Goal: Check status: Check status

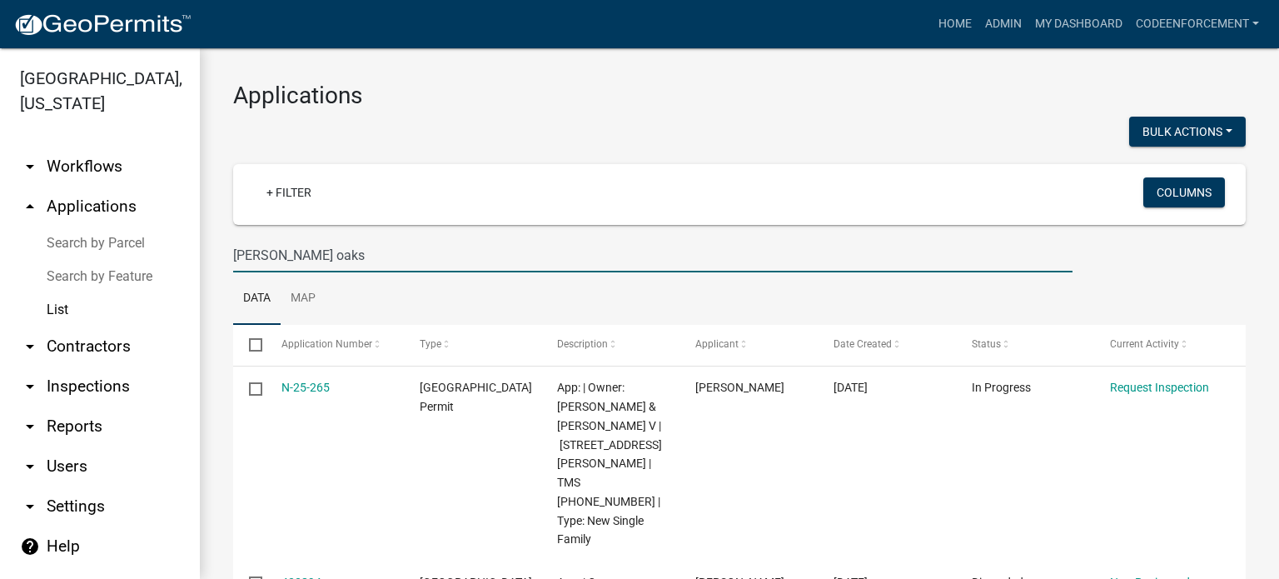
scroll to position [971, 0]
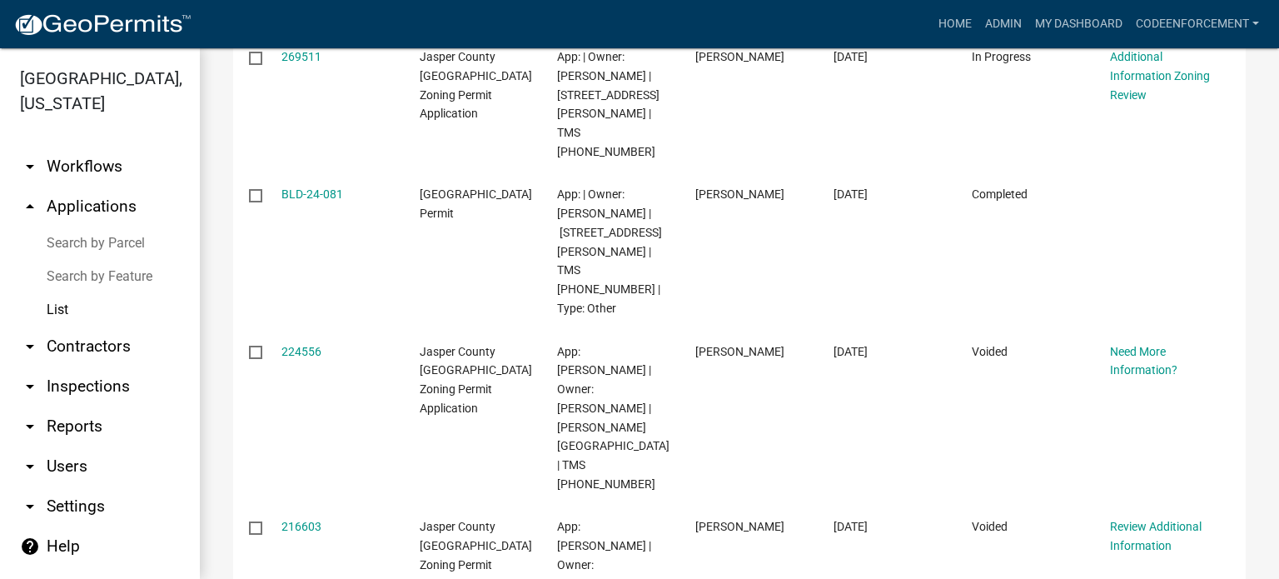
click at [60, 311] on link "List" at bounding box center [100, 309] width 200 height 33
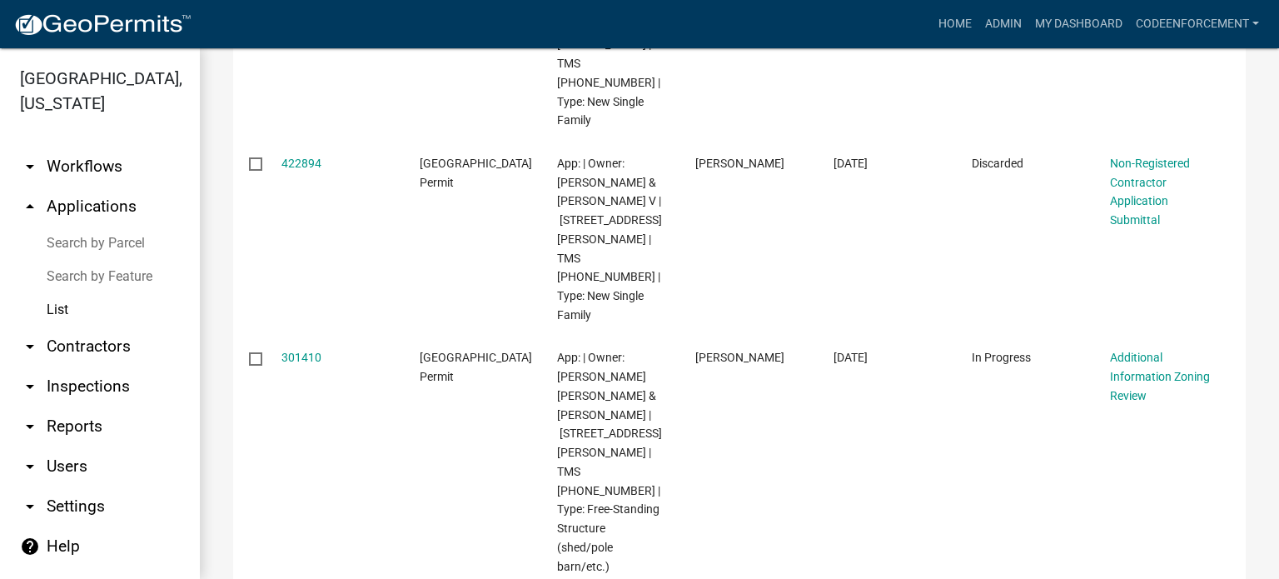
scroll to position [0, 0]
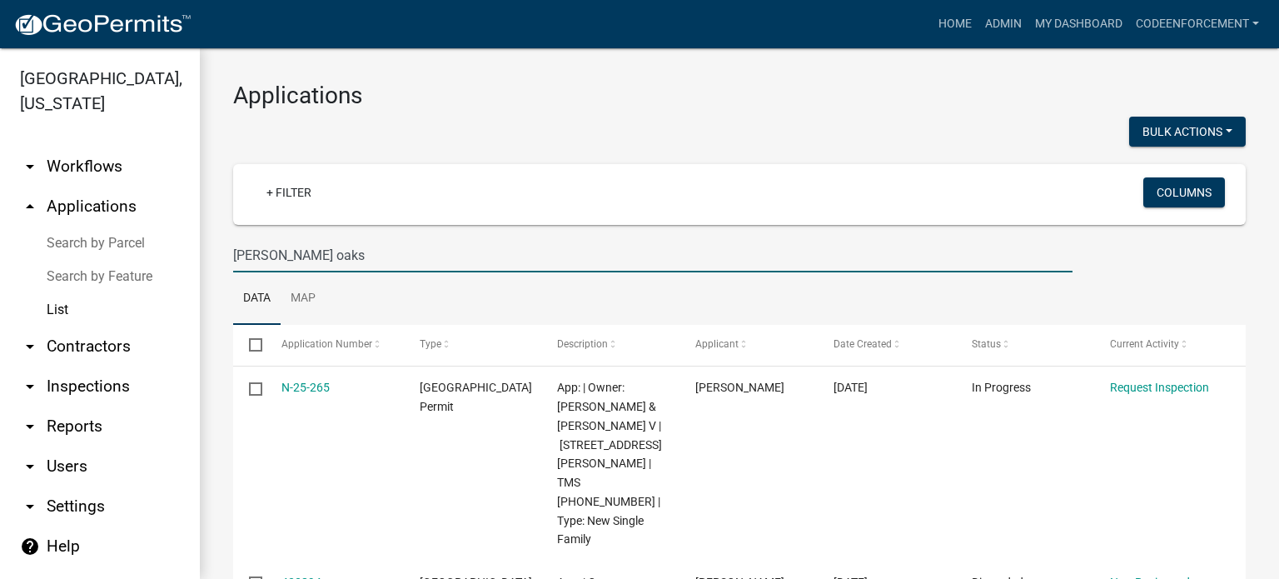
click at [375, 250] on input "[PERSON_NAME] oaks" at bounding box center [653, 255] width 840 height 34
type input "s"
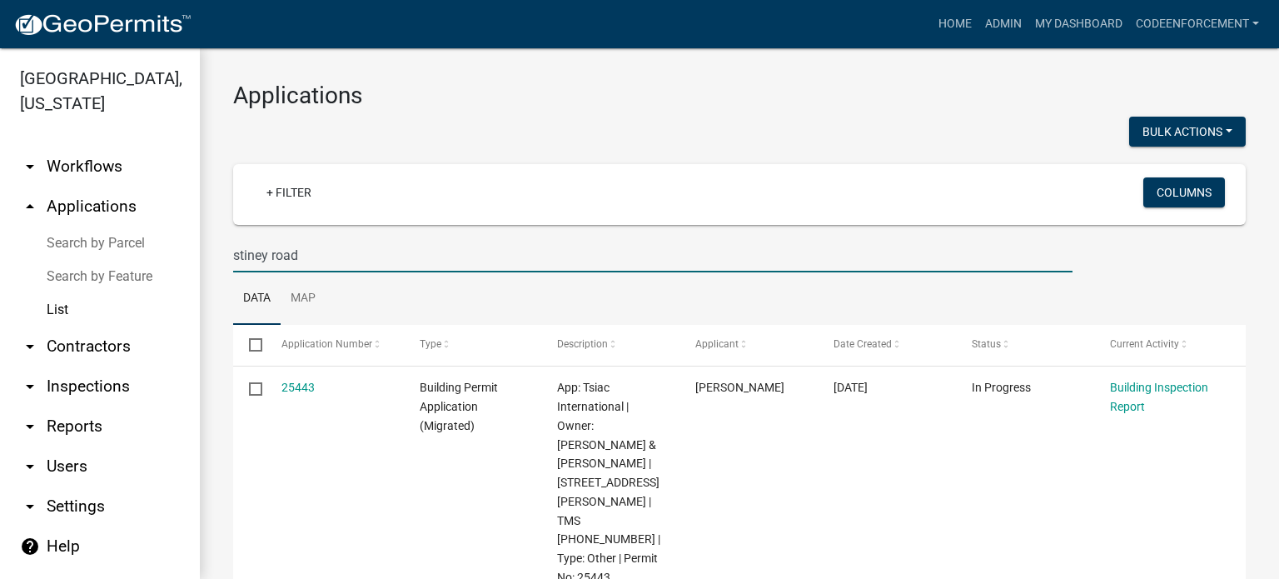
click at [322, 262] on input "stiney road" at bounding box center [653, 255] width 840 height 34
type input "s"
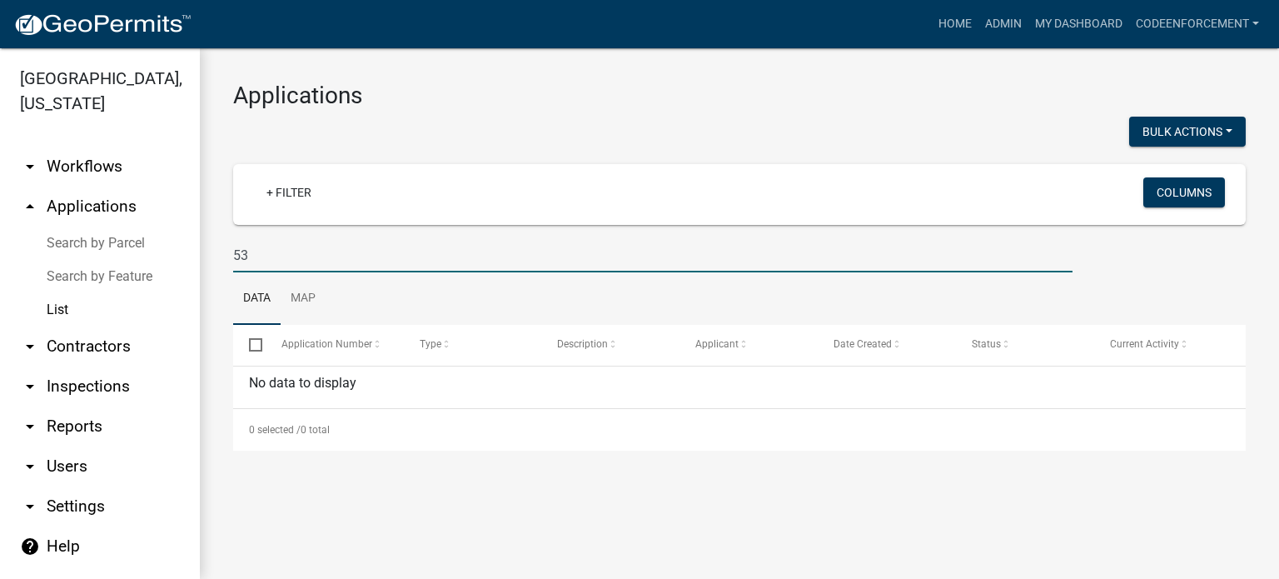
type input "5"
type input "lowcountry paver"
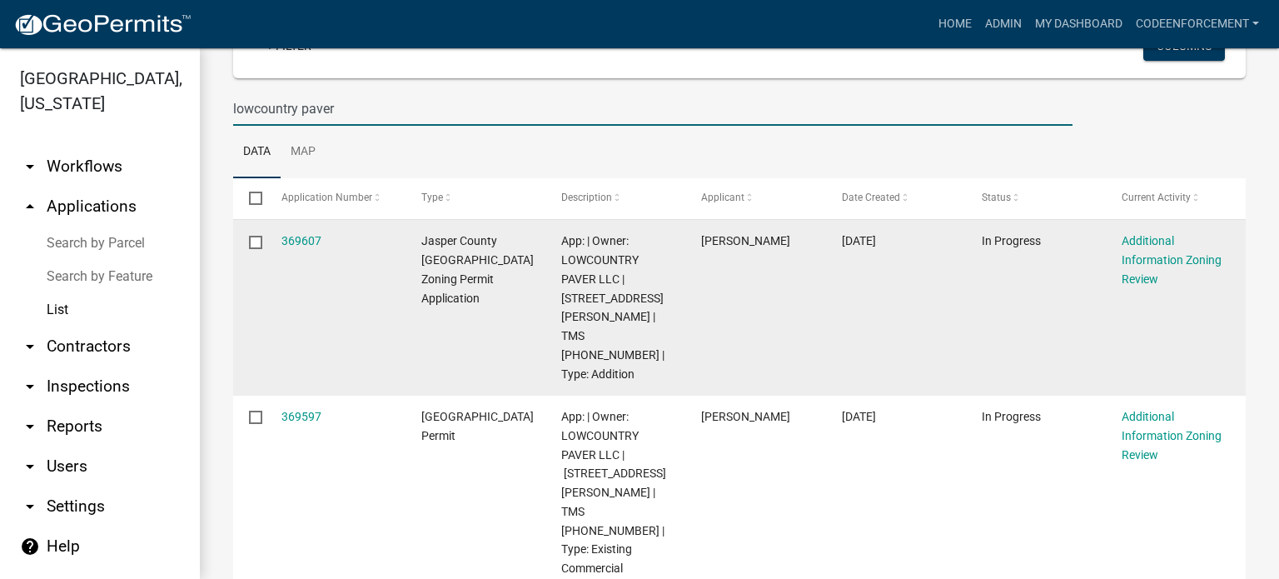
scroll to position [146, 0]
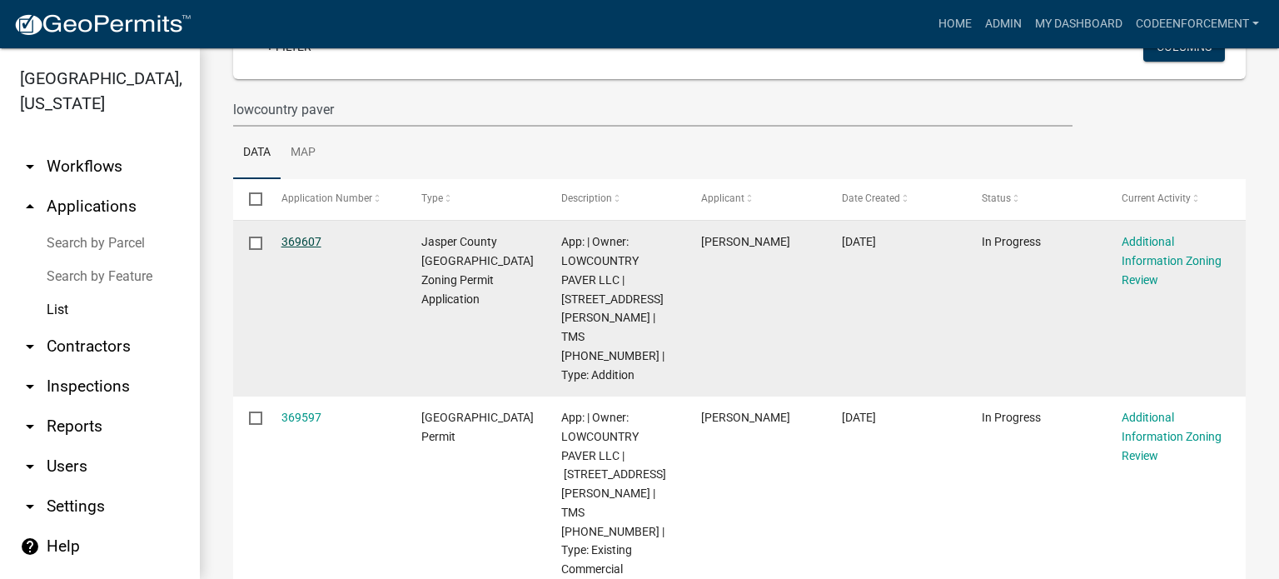
click at [295, 242] on link "369607" at bounding box center [302, 241] width 40 height 13
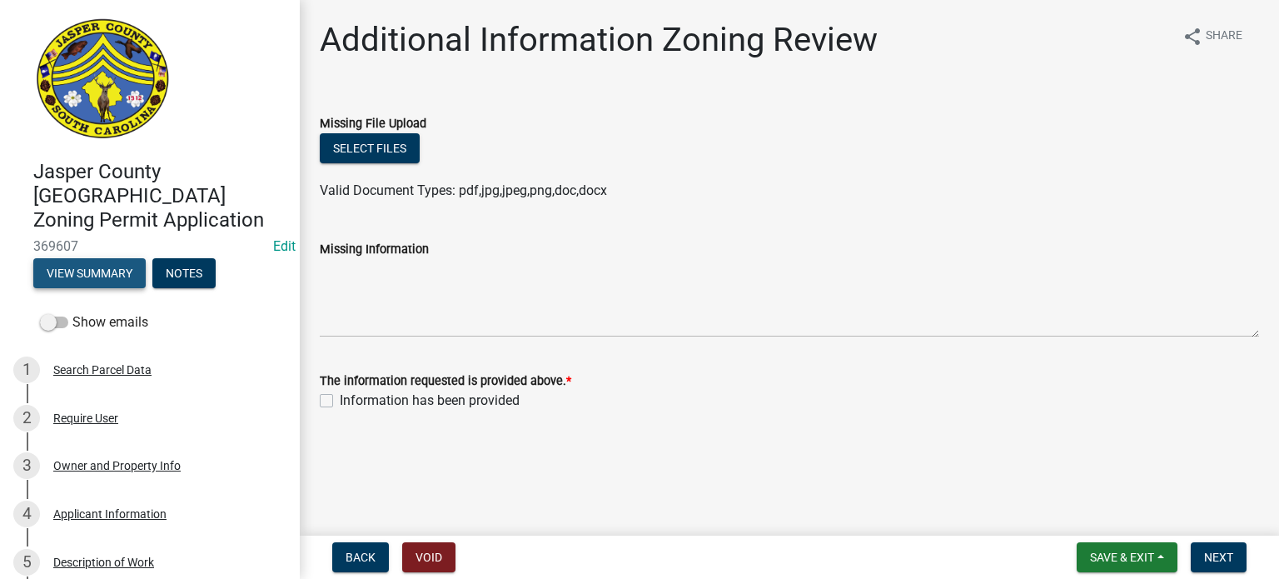
click at [94, 258] on button "View Summary" at bounding box center [89, 273] width 112 height 30
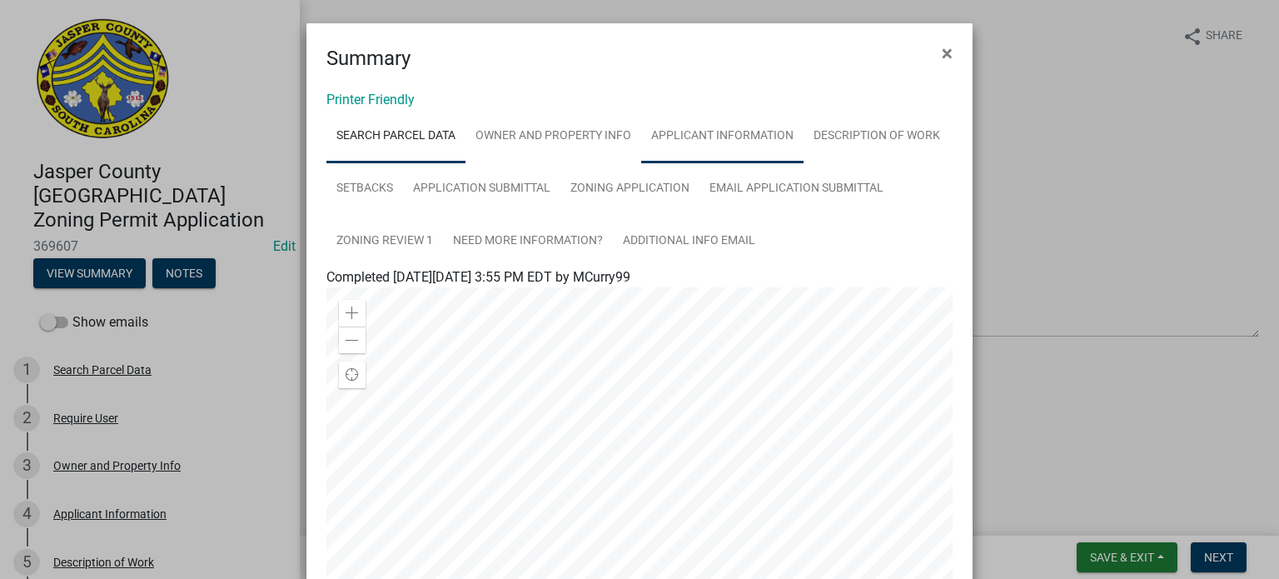
click at [710, 137] on link "Applicant Information" at bounding box center [722, 136] width 162 height 53
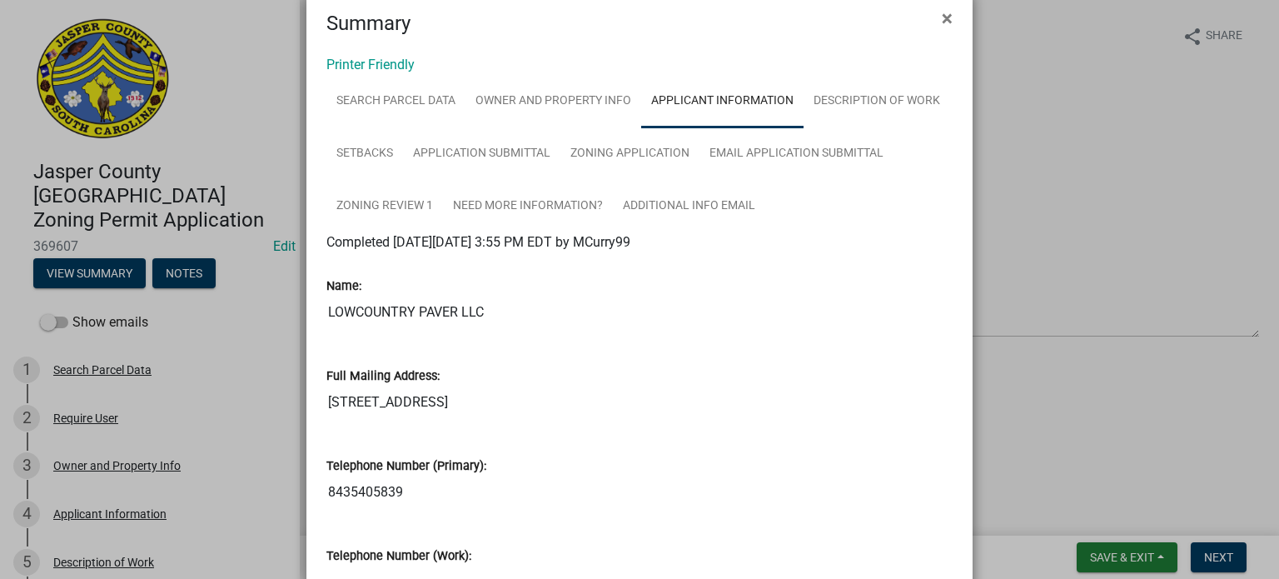
scroll to position [36, 0]
click at [485, 157] on link "Application Submittal" at bounding box center [481, 153] width 157 height 53
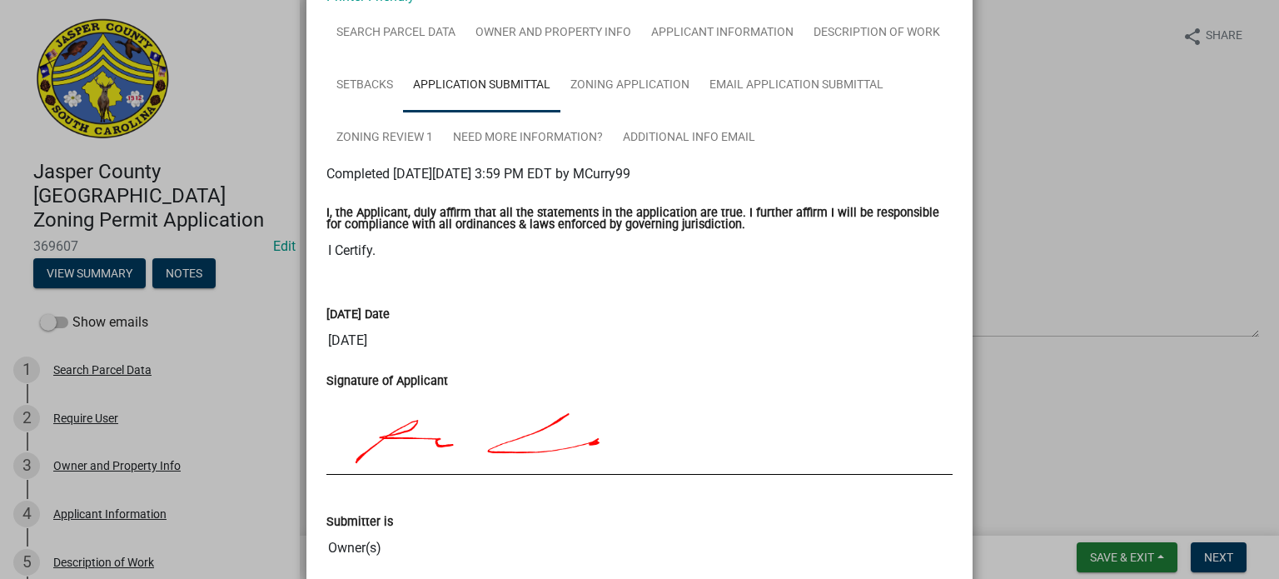
scroll to position [0, 0]
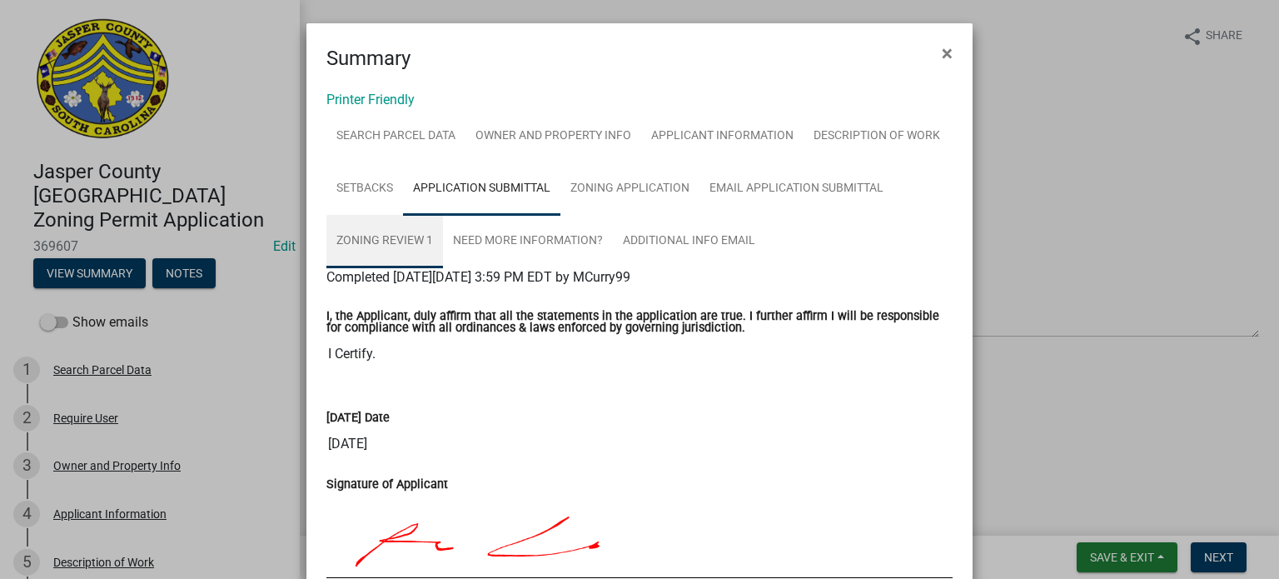
click at [396, 246] on link "Zoning Review 1" at bounding box center [384, 241] width 117 height 53
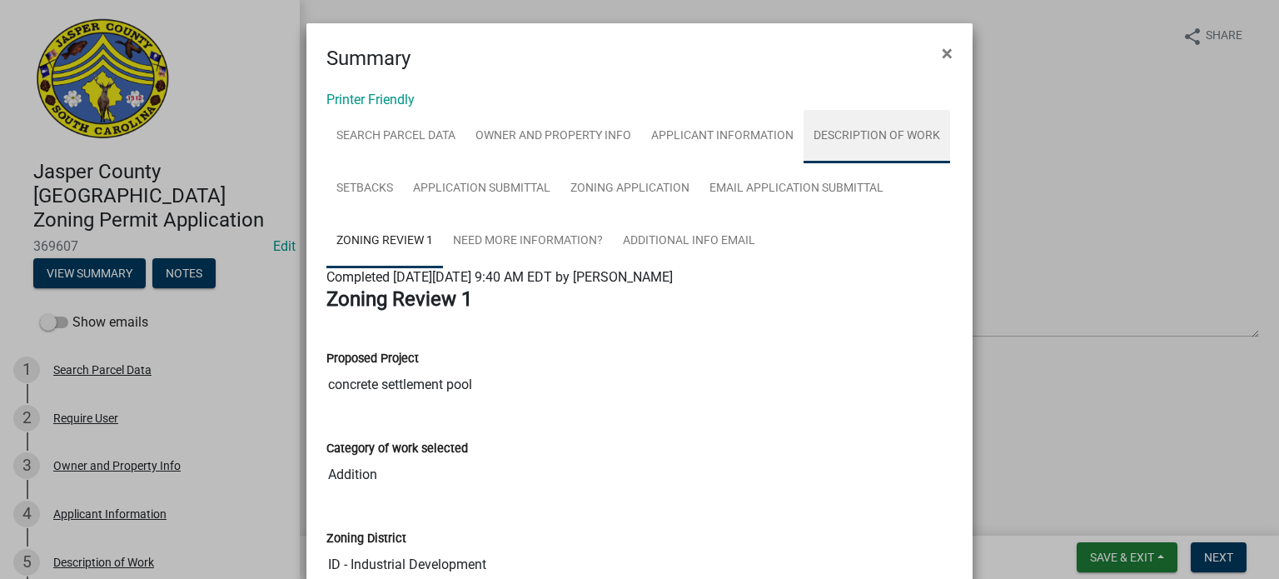
click at [874, 143] on link "Description of Work" at bounding box center [877, 136] width 147 height 53
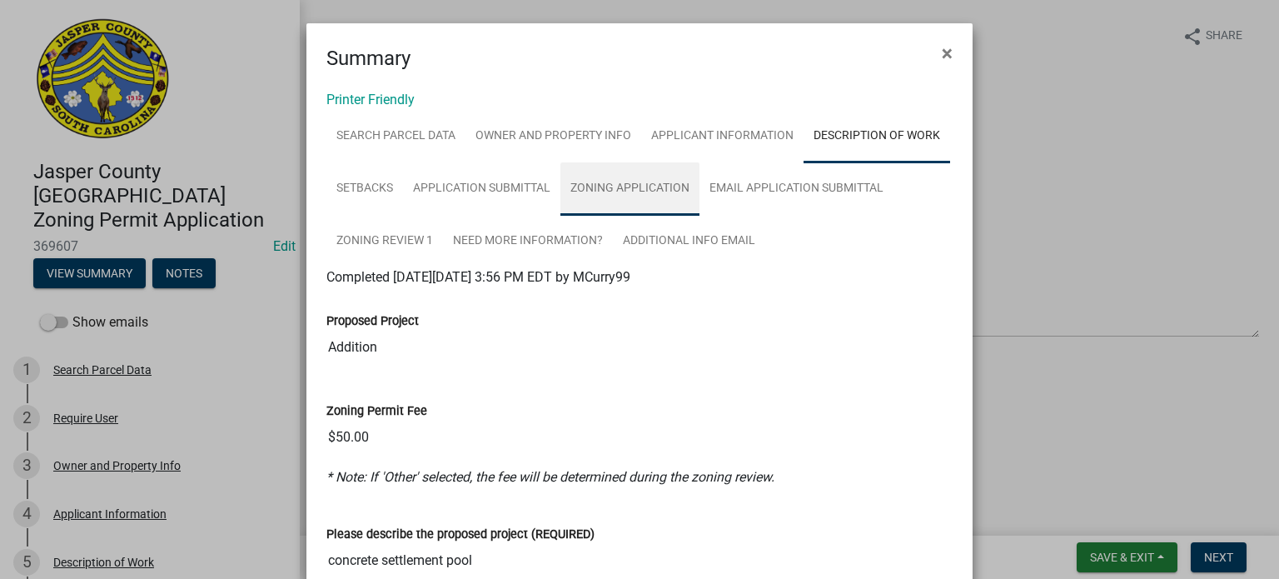
click at [590, 195] on link "Zoning Application" at bounding box center [630, 188] width 139 height 53
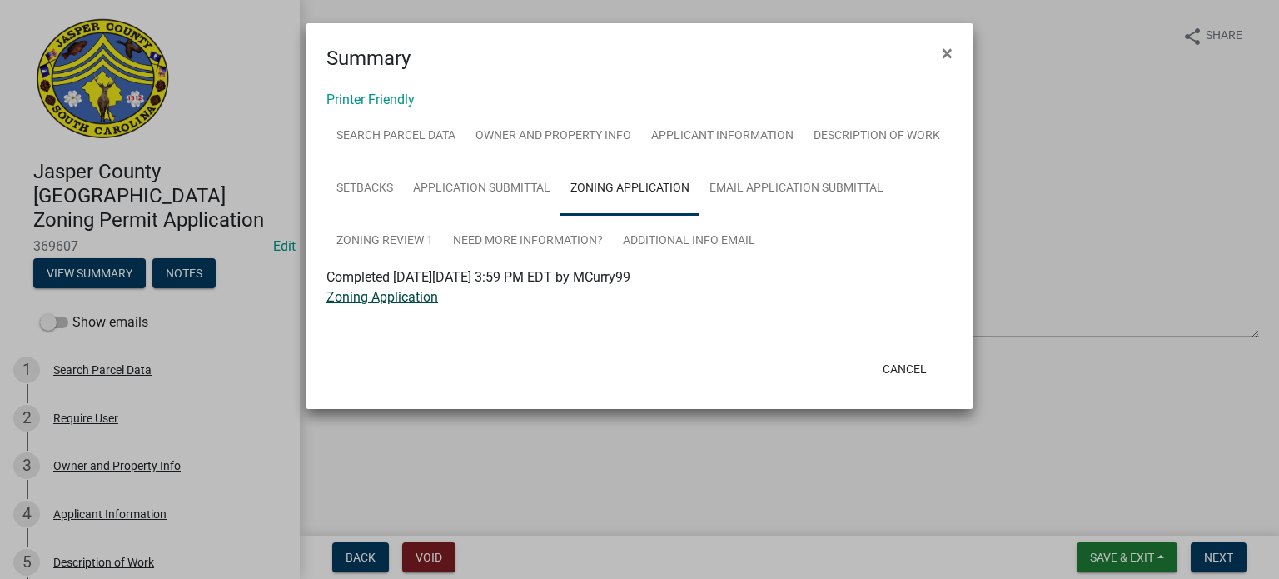
click at [398, 299] on link "Zoning Application" at bounding box center [382, 297] width 112 height 16
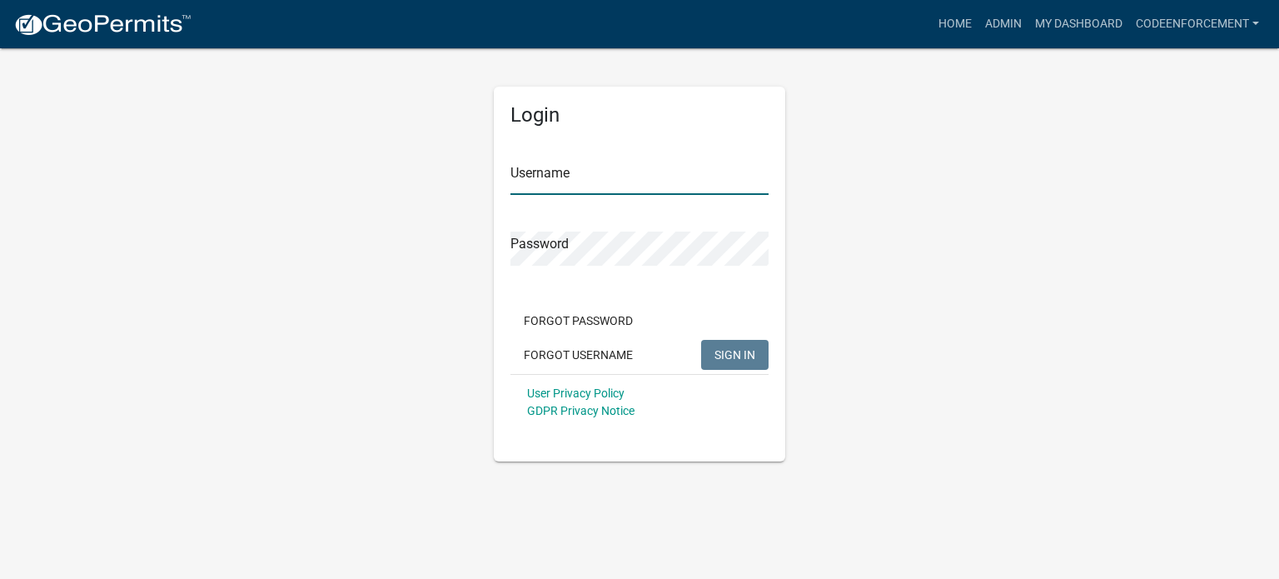
type input "codeenforcement"
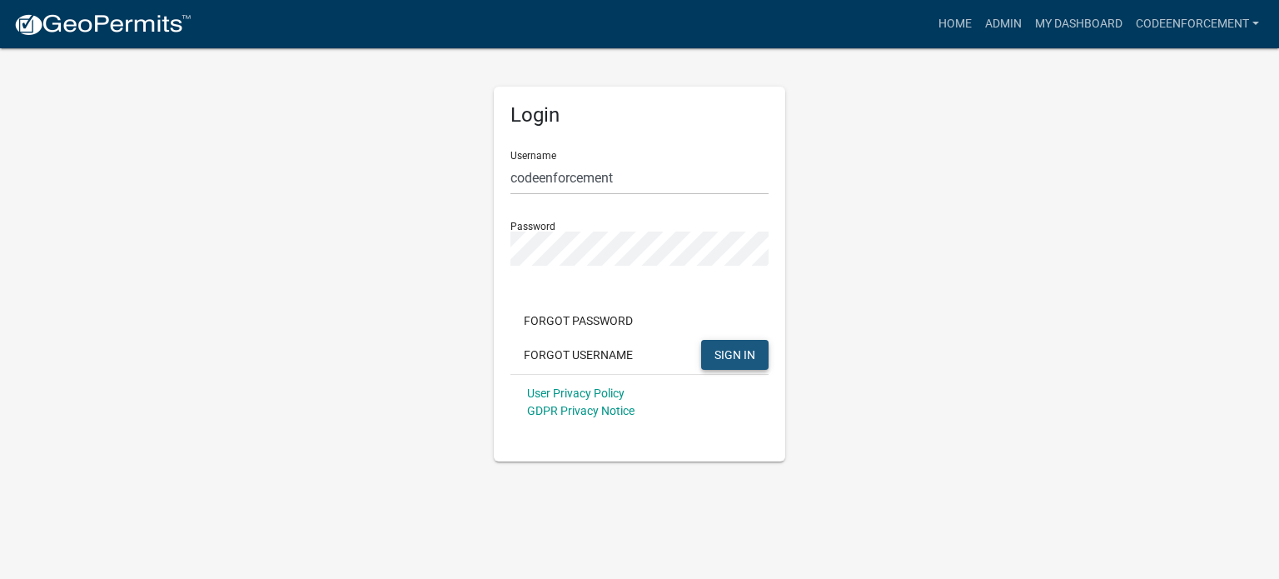
click at [751, 355] on span "SIGN IN" at bounding box center [735, 353] width 41 height 13
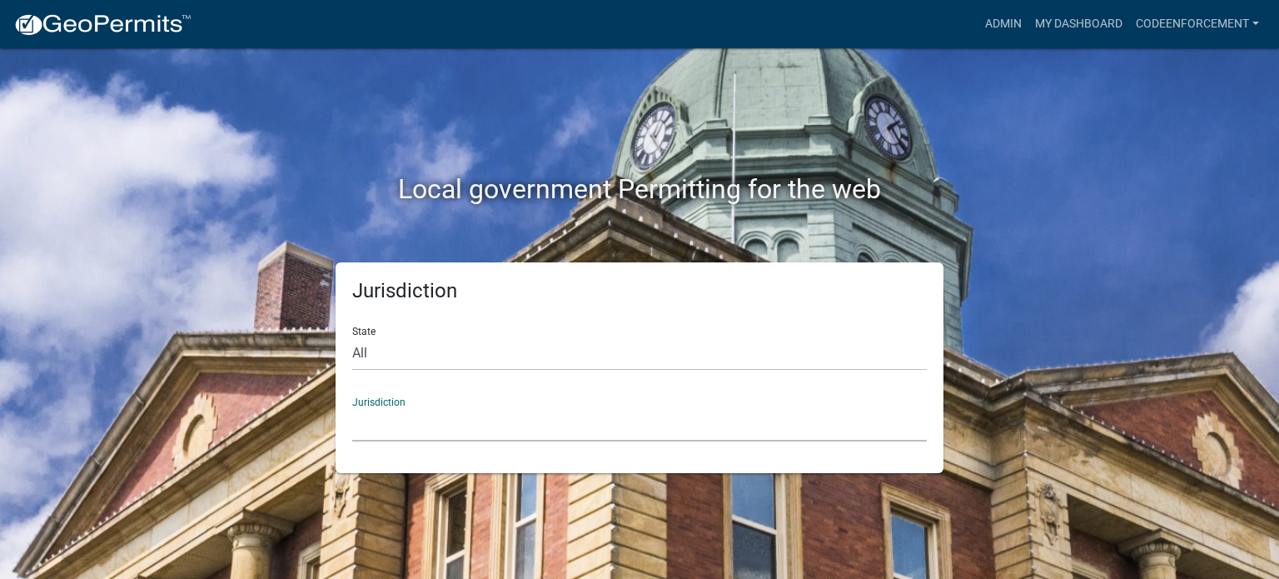
click at [426, 431] on select "Custer County, Colorado City of Bainbridge, Georgia Cook County, Georgia Crawfo…" at bounding box center [639, 424] width 575 height 34
click at [239, 405] on div "Jurisdiction State All Colorado Georgia Indiana Iowa Kansas Minnesota Ohio Sout…" at bounding box center [640, 367] width 950 height 211
click at [400, 361] on select "All Colorado Georgia Indiana Iowa Kansas Minnesota Ohio South Carolina Wisconsin" at bounding box center [639, 353] width 575 height 34
select select "South Carolina"
click at [352, 336] on select "All Colorado Georgia Indiana Iowa Kansas Minnesota Ohio South Carolina Wisconsin" at bounding box center [639, 353] width 575 height 34
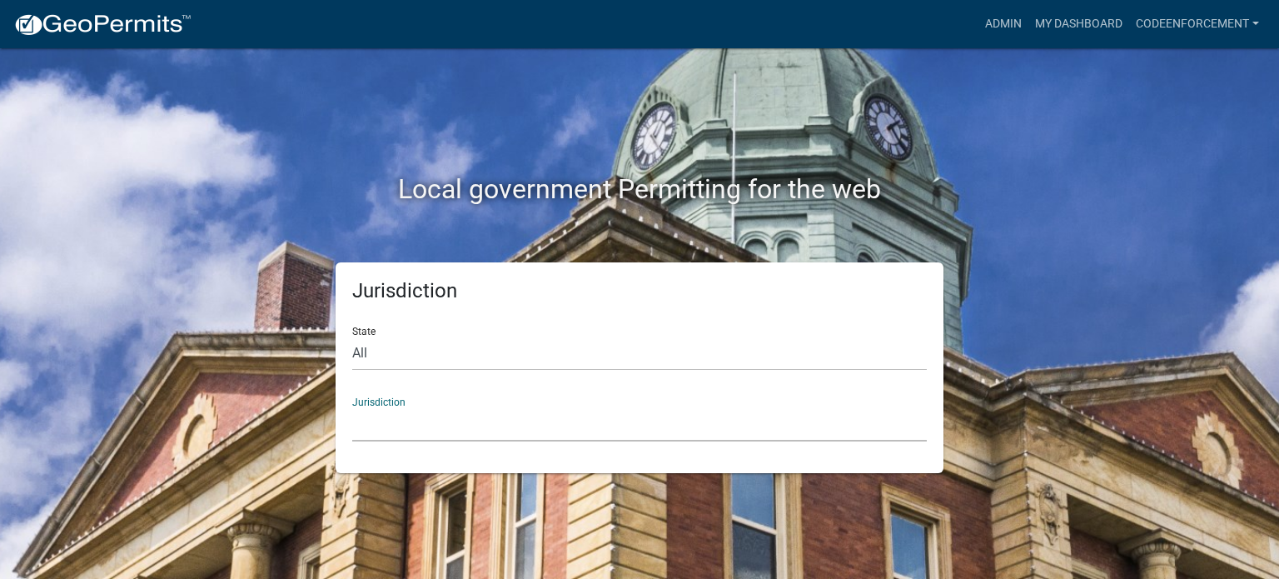
click at [372, 419] on select "Abbeville County, South Carolina Jasper County, South Carolina" at bounding box center [639, 424] width 575 height 34
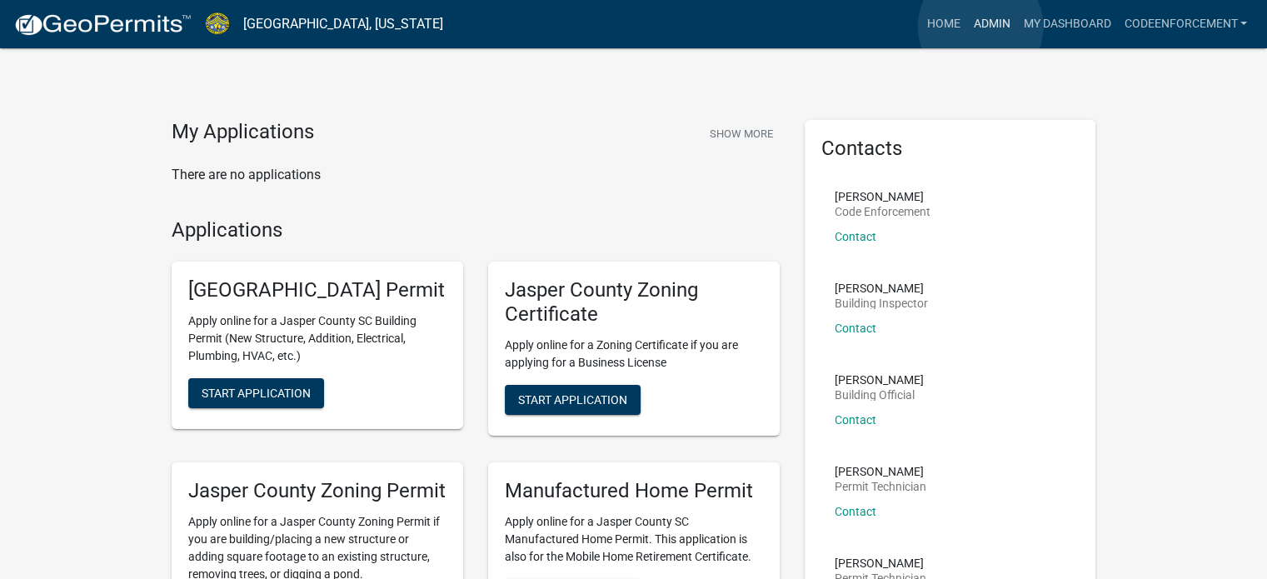
click at [980, 27] on link "Admin" at bounding box center [991, 24] width 50 height 32
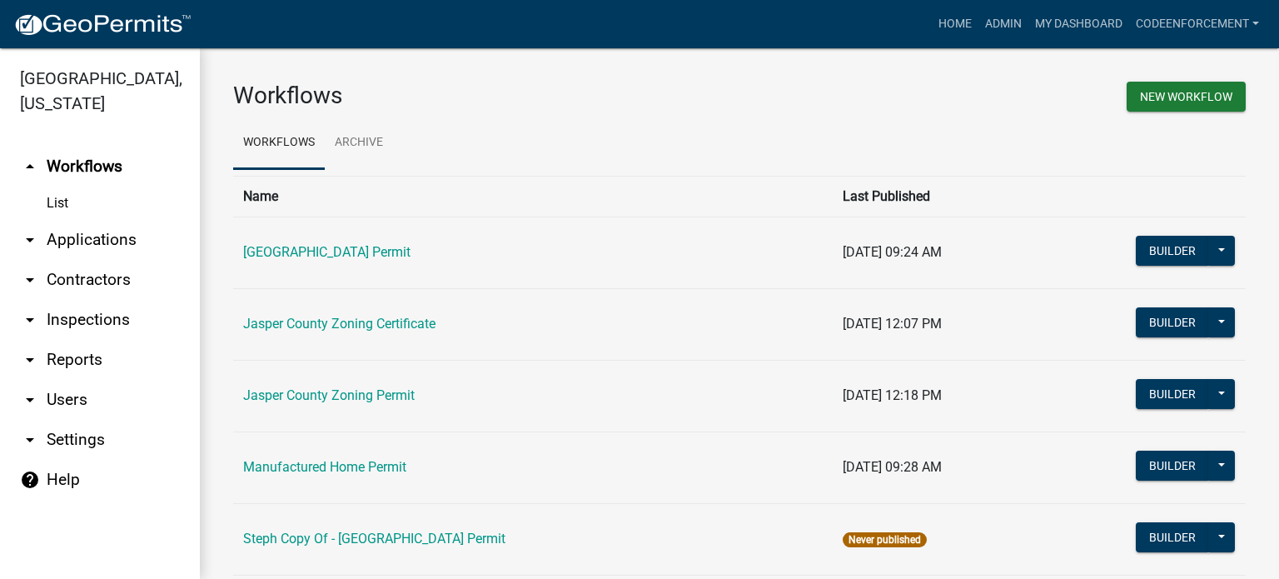
click at [53, 203] on link "List" at bounding box center [100, 203] width 200 height 33
click at [61, 241] on link "arrow_drop_down Applications" at bounding box center [100, 240] width 200 height 40
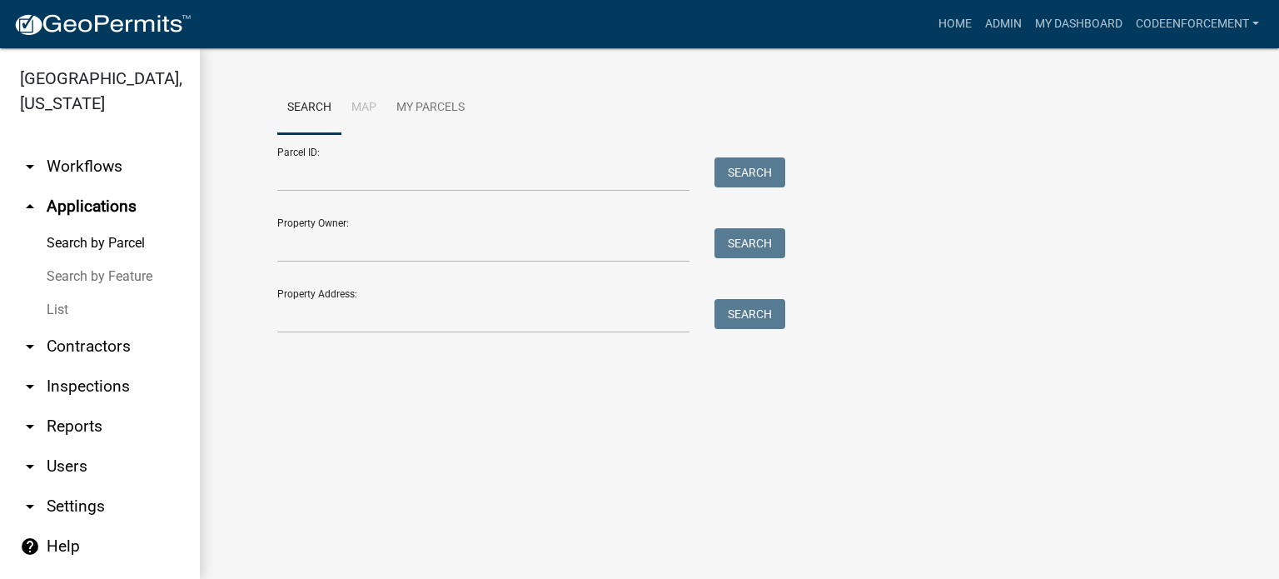
click at [66, 313] on link "List" at bounding box center [100, 309] width 200 height 33
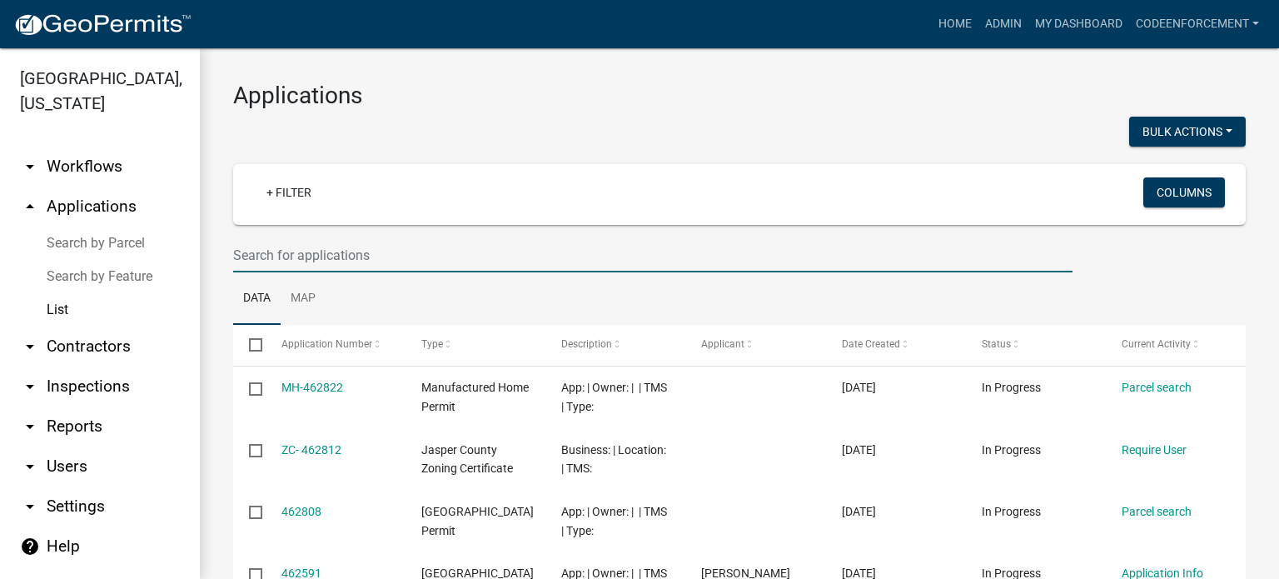
click at [319, 255] on input "text" at bounding box center [653, 255] width 840 height 34
type input "5"
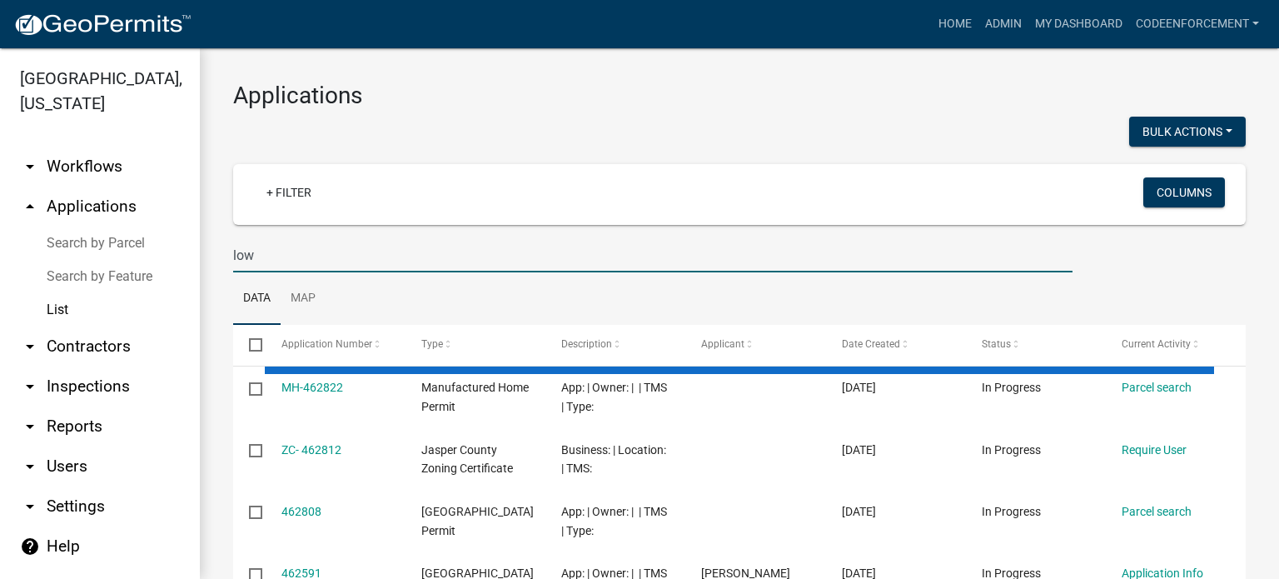
click at [353, 301] on ul "Data Map" at bounding box center [739, 298] width 1013 height 52
click at [298, 259] on input "low" at bounding box center [653, 255] width 840 height 34
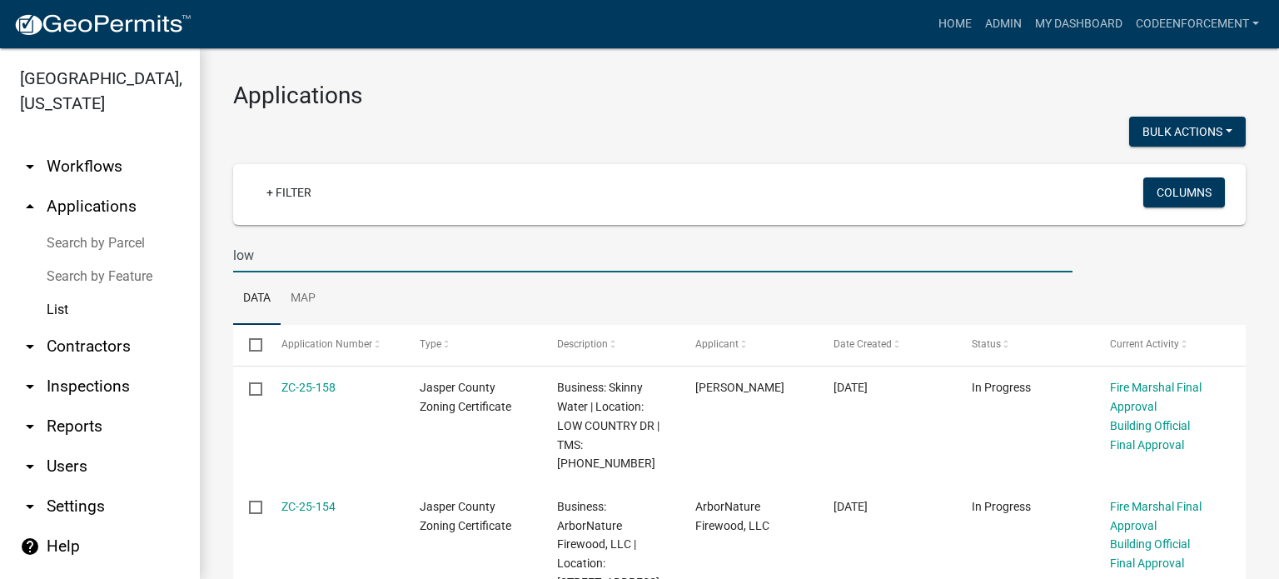
type input "lowcountry paver"
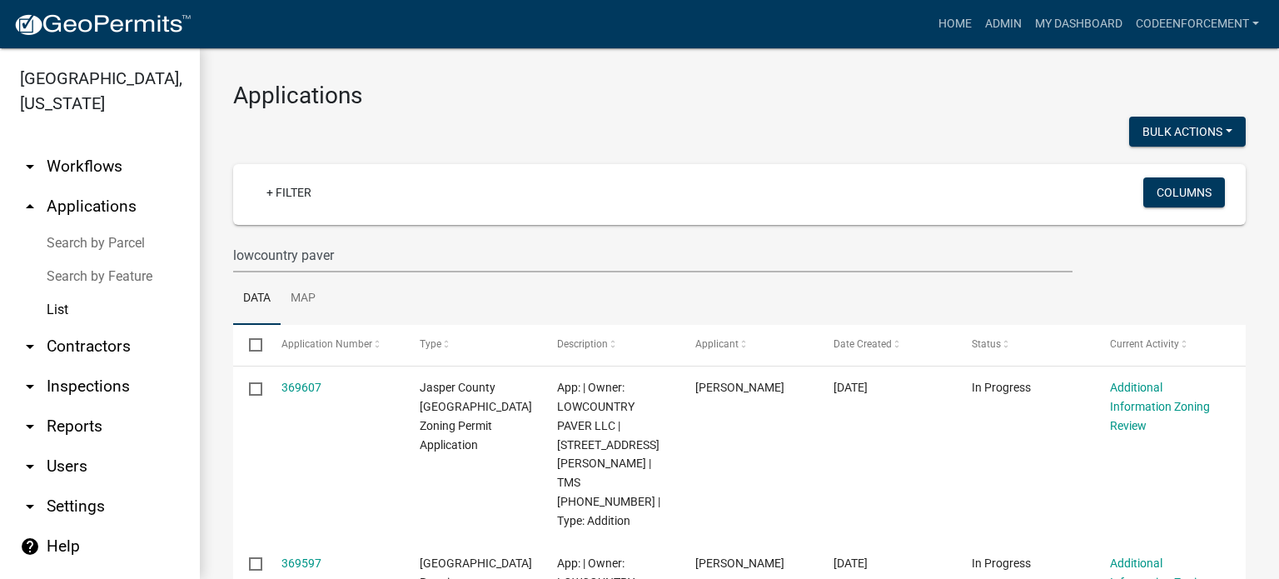
click at [899, 279] on ul "Data Map" at bounding box center [739, 298] width 1013 height 52
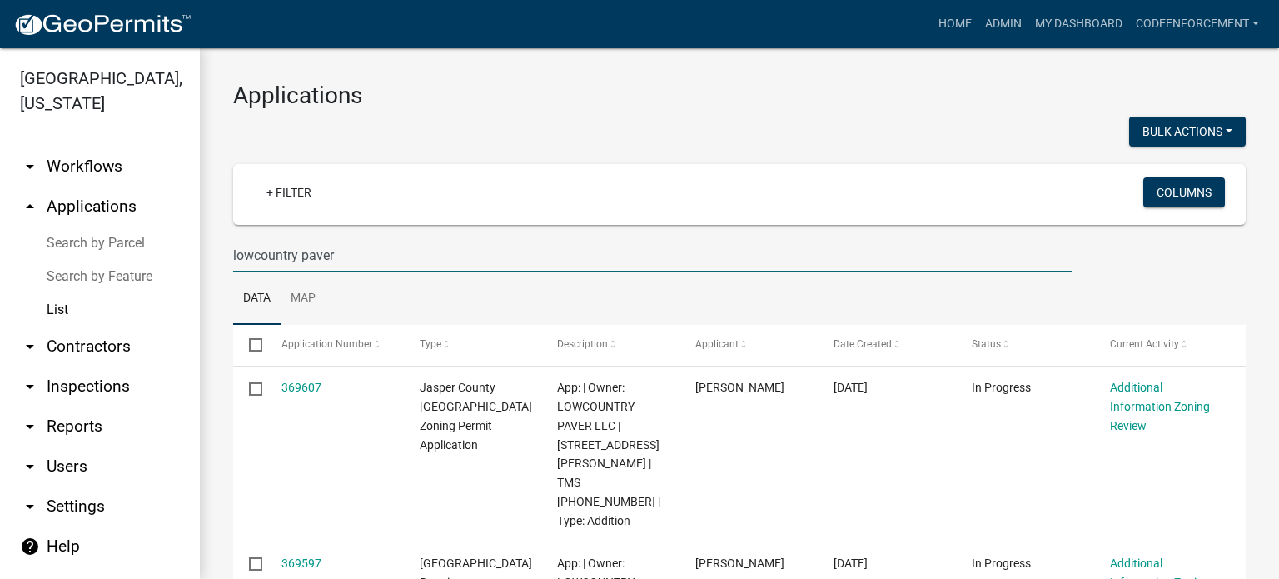
click at [366, 254] on input "lowcountry paver" at bounding box center [653, 255] width 840 height 34
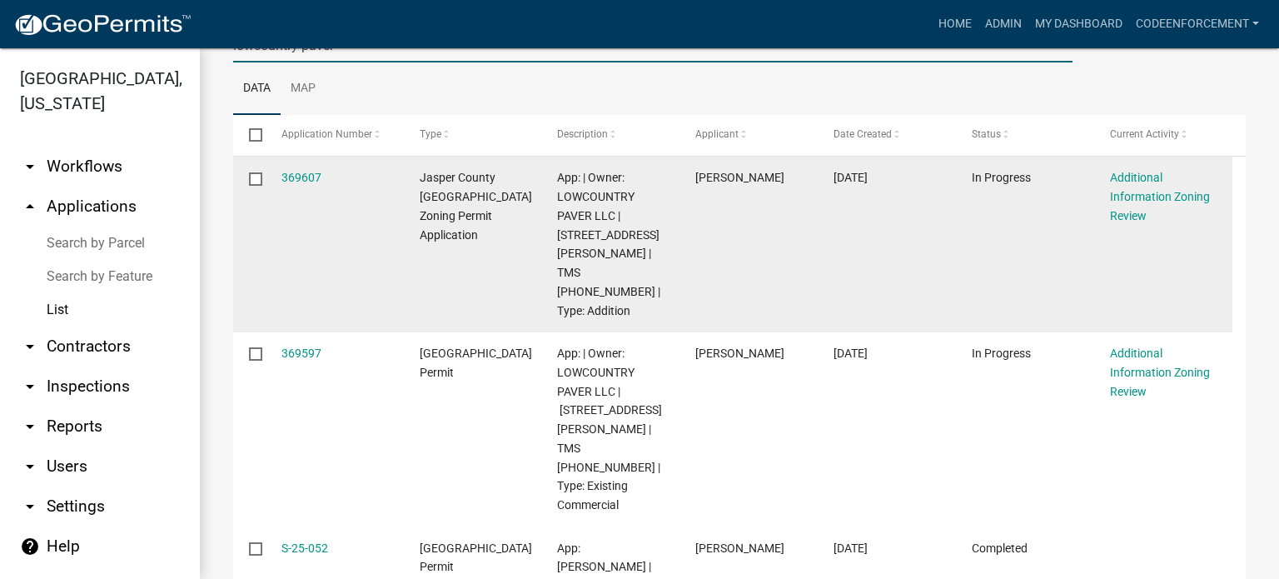
scroll to position [228, 0]
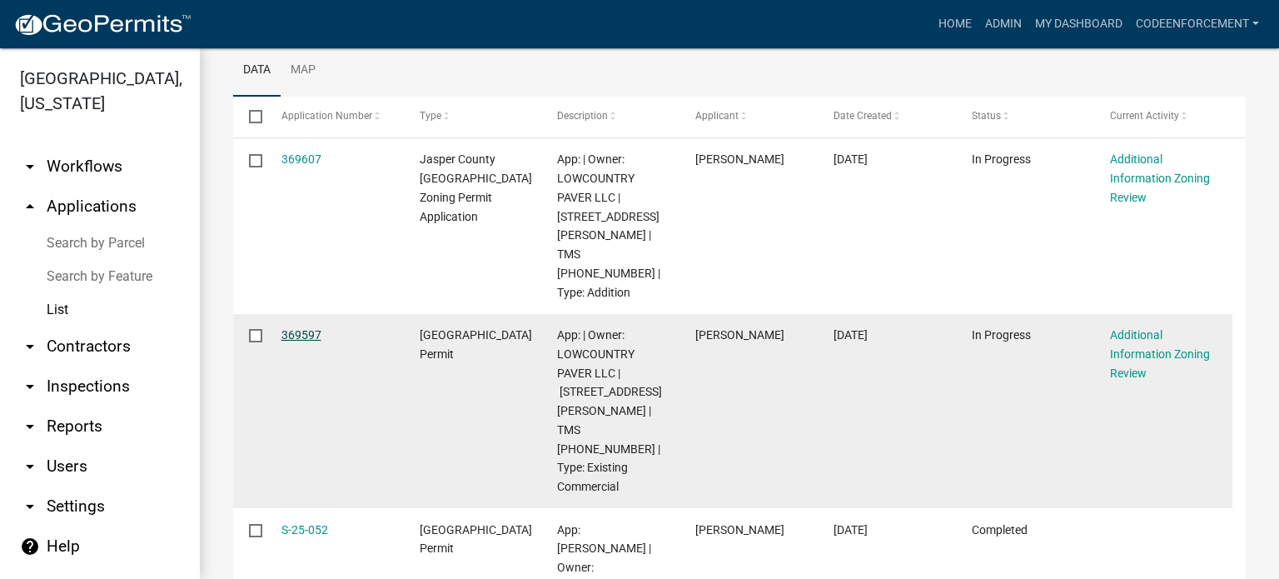
click at [302, 328] on link "369597" at bounding box center [302, 334] width 40 height 13
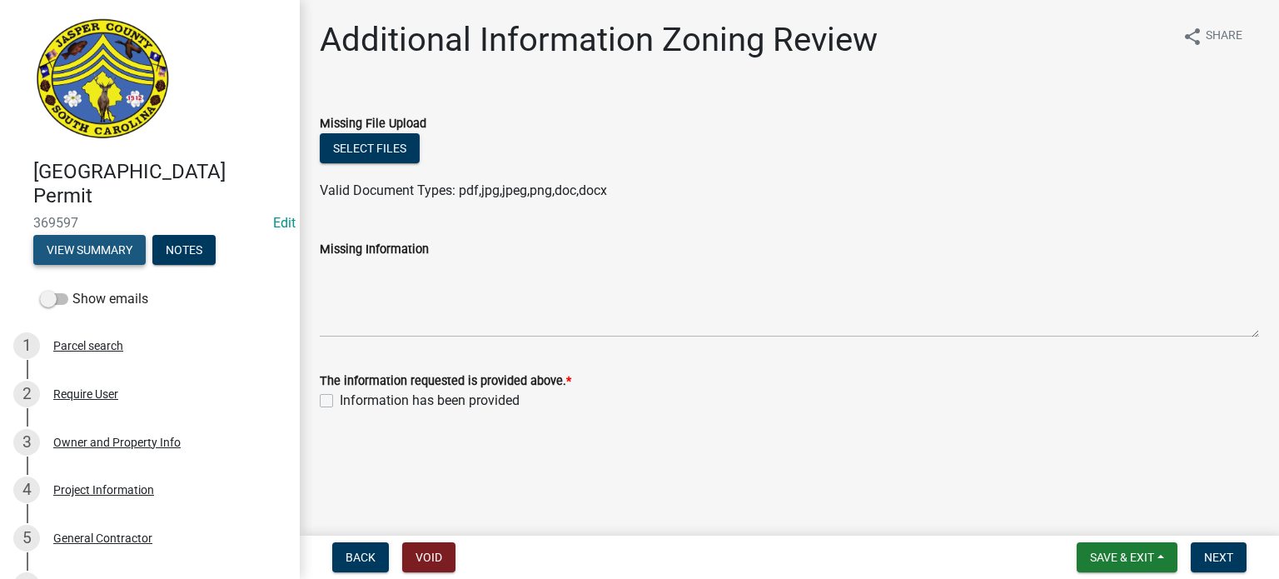
click at [130, 239] on button "View Summary" at bounding box center [89, 250] width 112 height 30
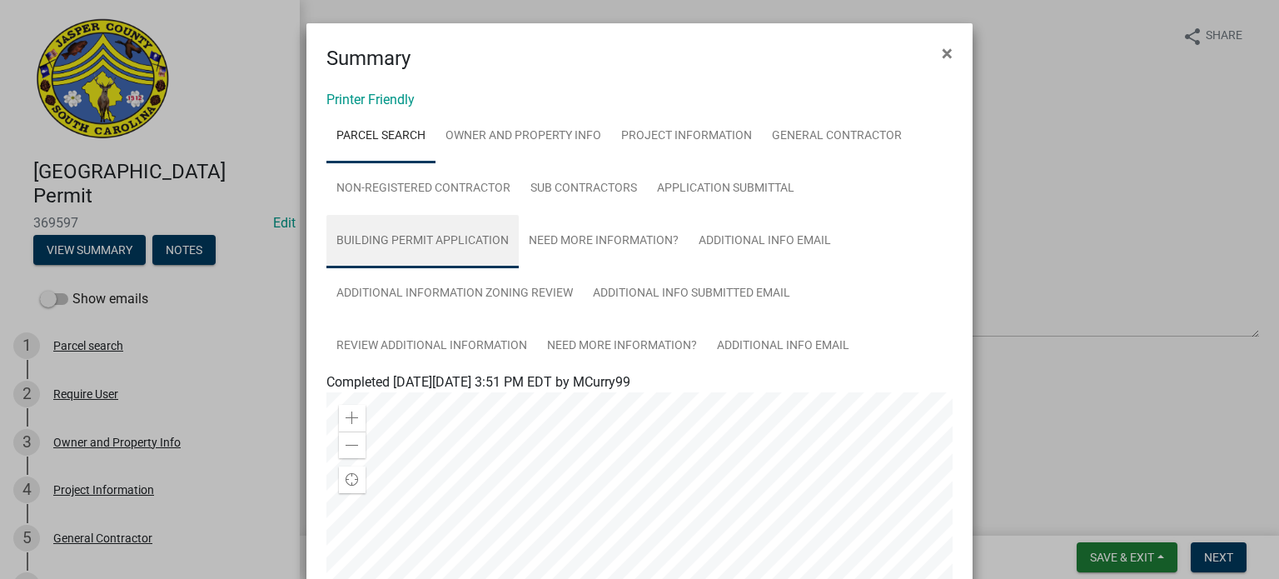
click at [472, 237] on link "Building Permit Application" at bounding box center [422, 241] width 192 height 53
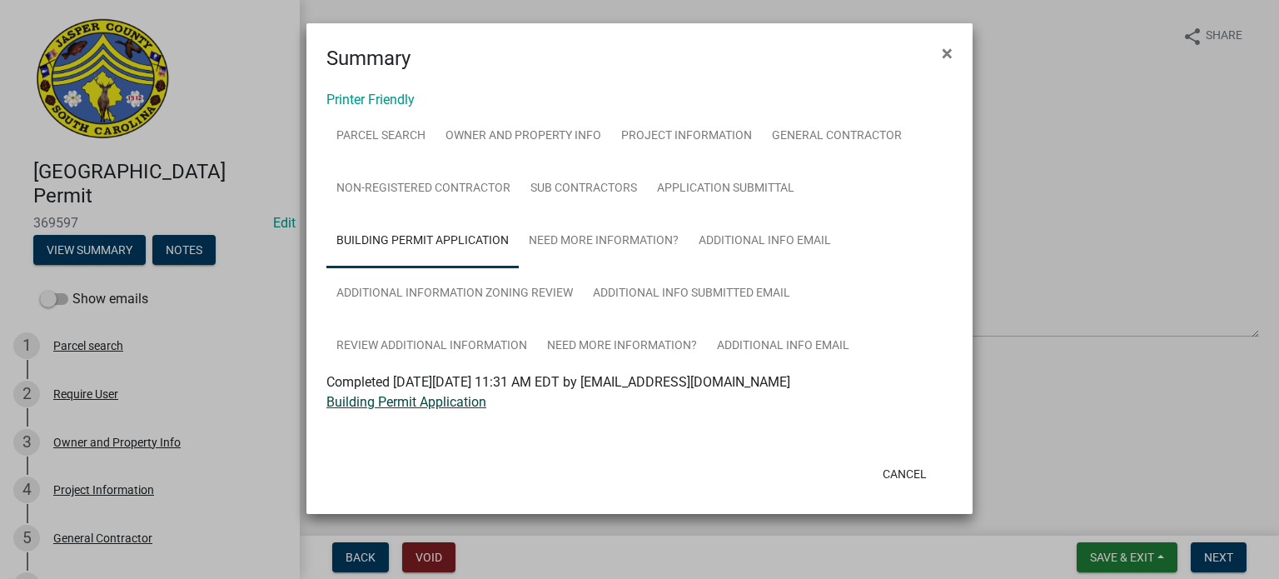
click at [425, 402] on link "Building Permit Application" at bounding box center [406, 402] width 160 height 16
drag, startPoint x: 894, startPoint y: 207, endPoint x: 509, endPoint y: 70, distance: 408.6
click at [509, 70] on div "Summary ×" at bounding box center [640, 48] width 666 height 50
click at [946, 52] on span "×" at bounding box center [947, 53] width 11 height 23
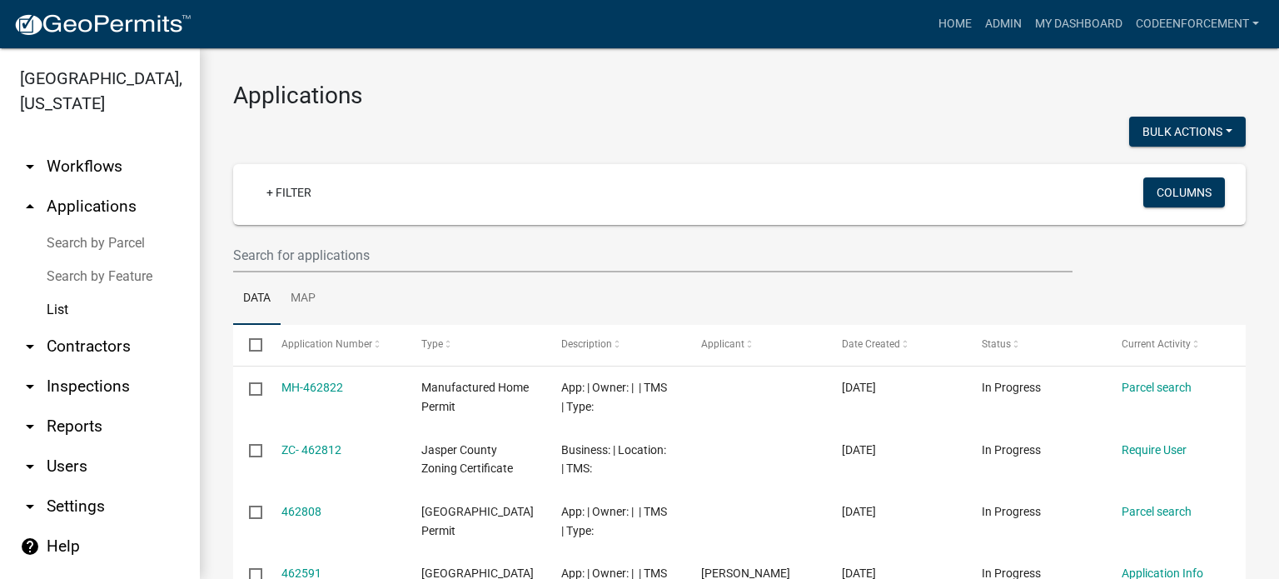
click at [499, 130] on div at bounding box center [480, 134] width 519 height 34
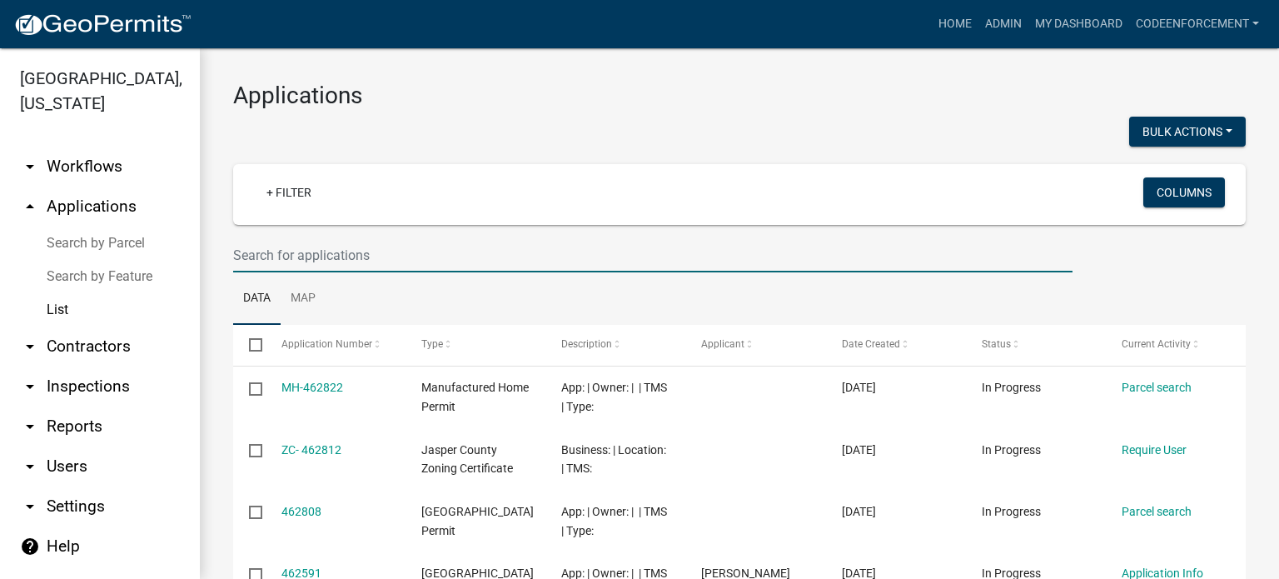
click at [346, 257] on input "text" at bounding box center [653, 255] width 840 height 34
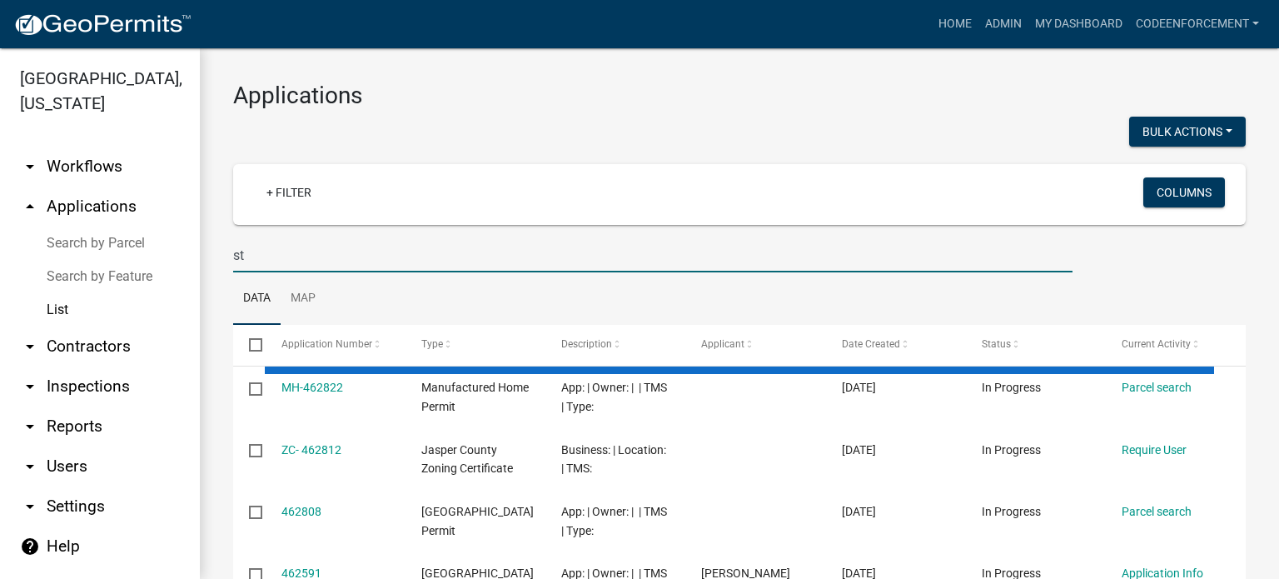
type input "s"
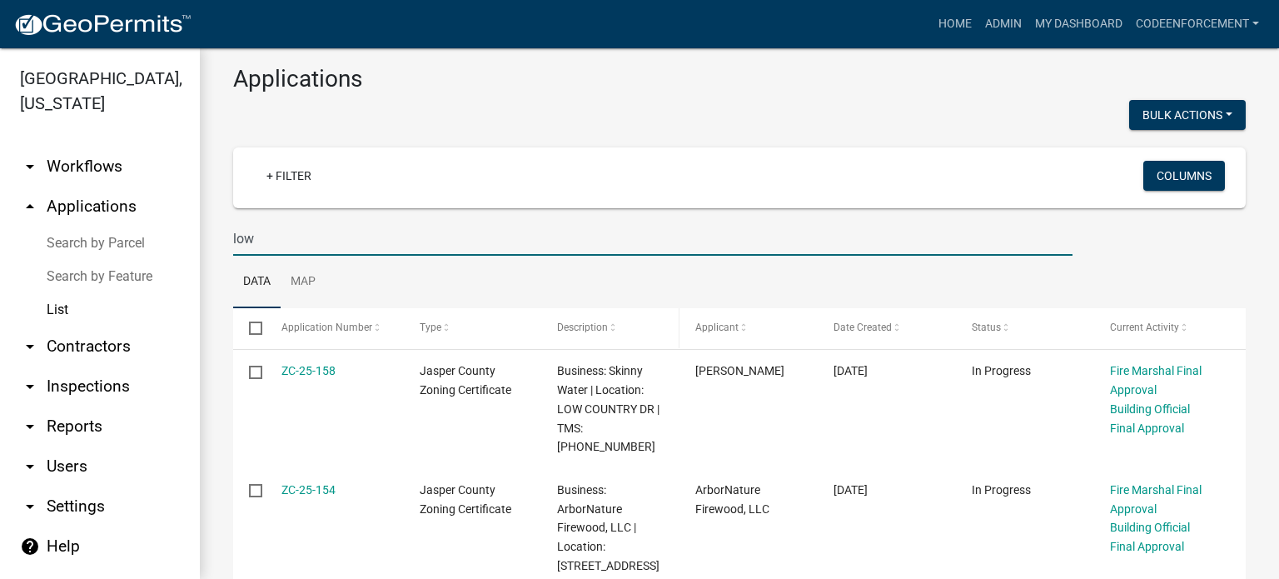
scroll to position [12, 0]
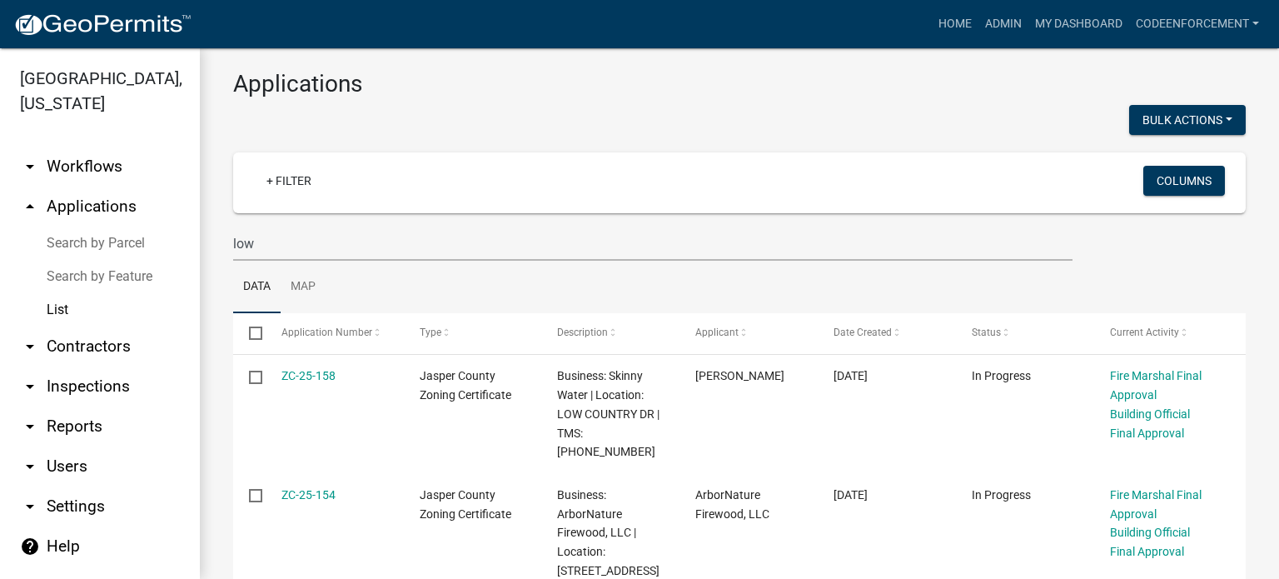
click at [341, 267] on ul "Data Map" at bounding box center [739, 287] width 1013 height 52
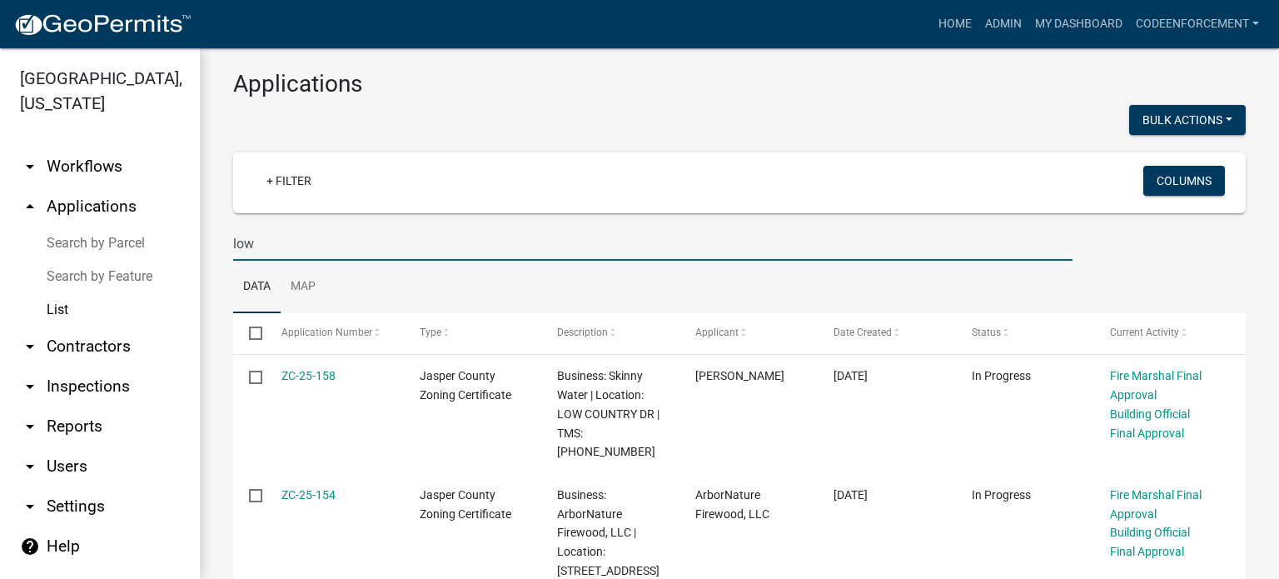
click at [297, 244] on input "low" at bounding box center [653, 244] width 840 height 34
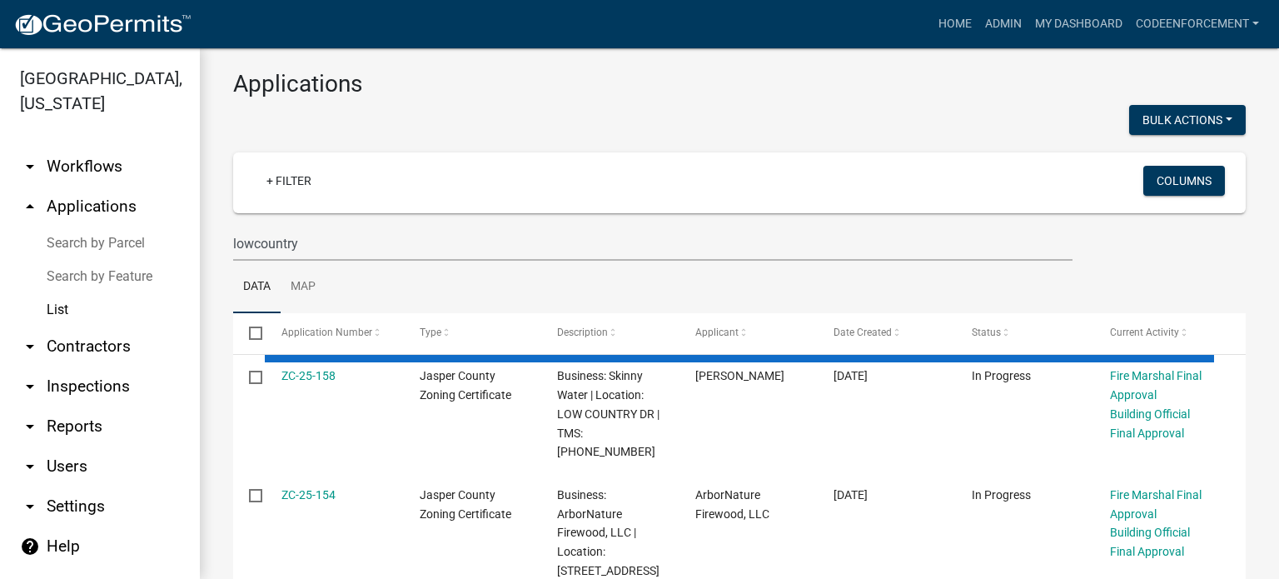
click at [329, 273] on ul "Data Map" at bounding box center [739, 287] width 1013 height 52
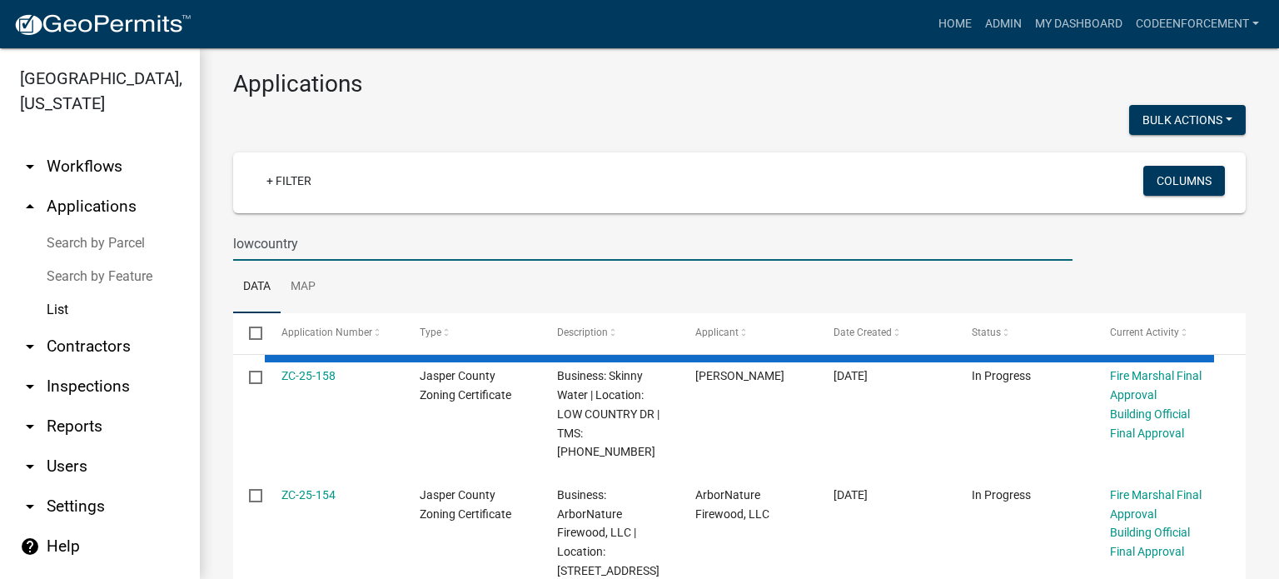
click at [321, 239] on input "lowcountry" at bounding box center [653, 244] width 840 height 34
click at [356, 248] on input "lowcountry paver" at bounding box center [653, 244] width 840 height 34
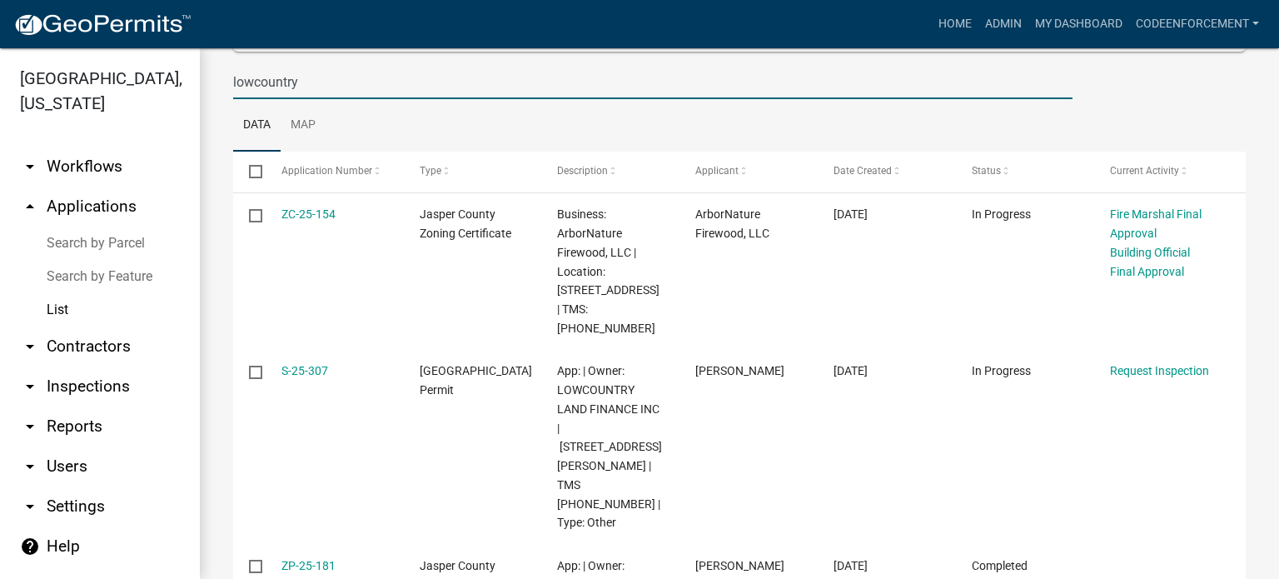
scroll to position [175, 0]
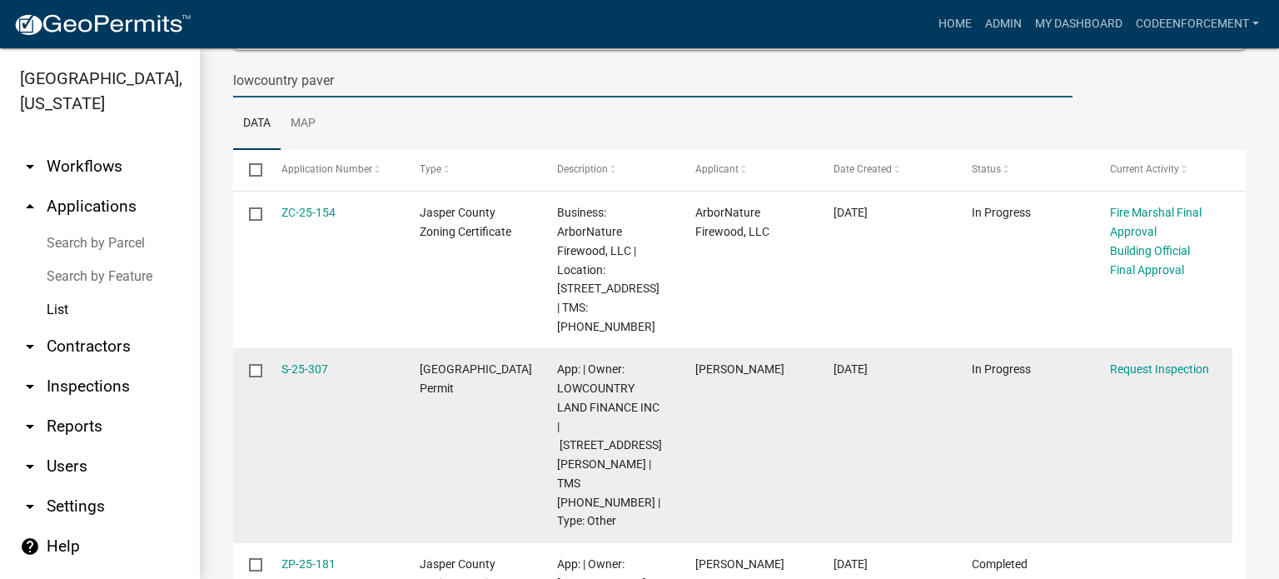
type input "lowcountry paver"
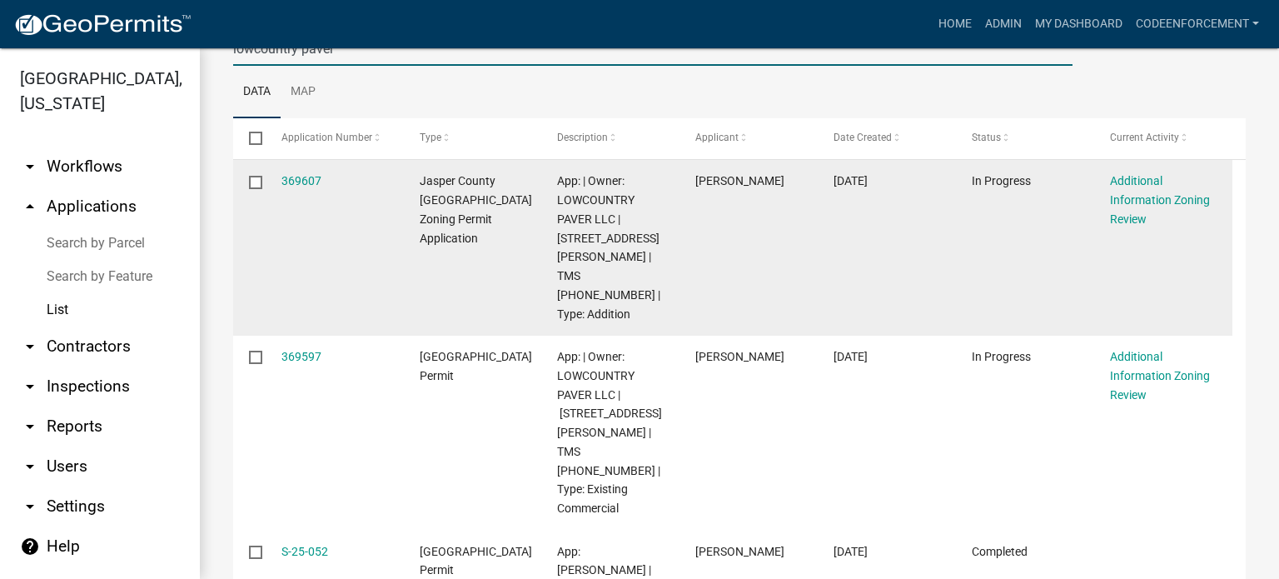
scroll to position [209, 0]
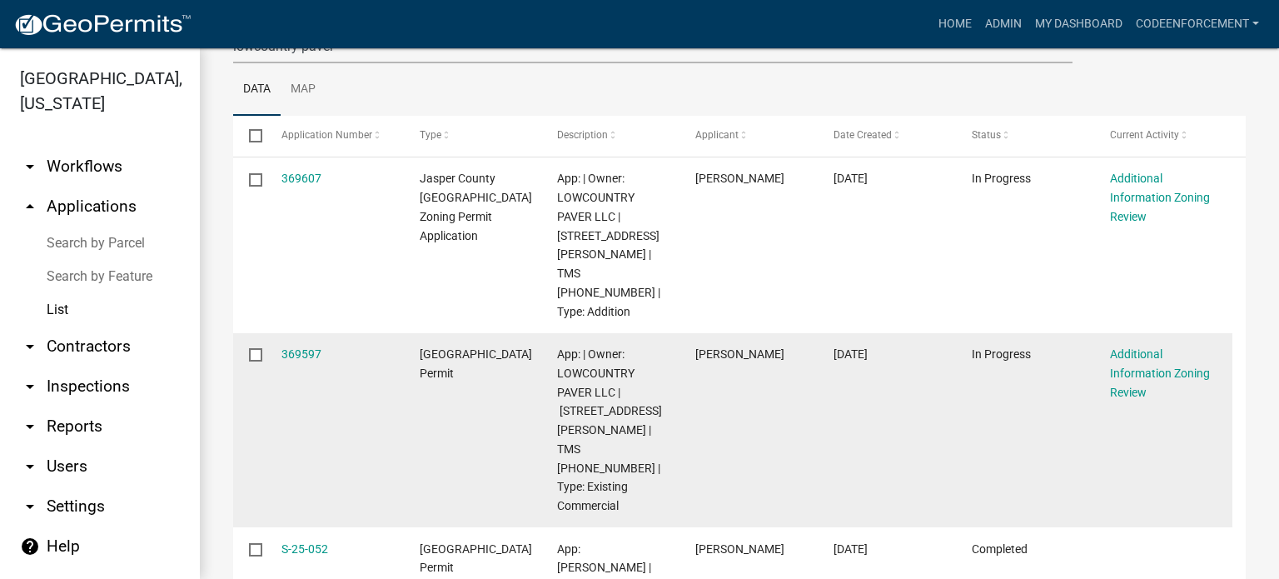
click at [854, 409] on datatable-body-cell "[DATE]" at bounding box center [887, 430] width 138 height 195
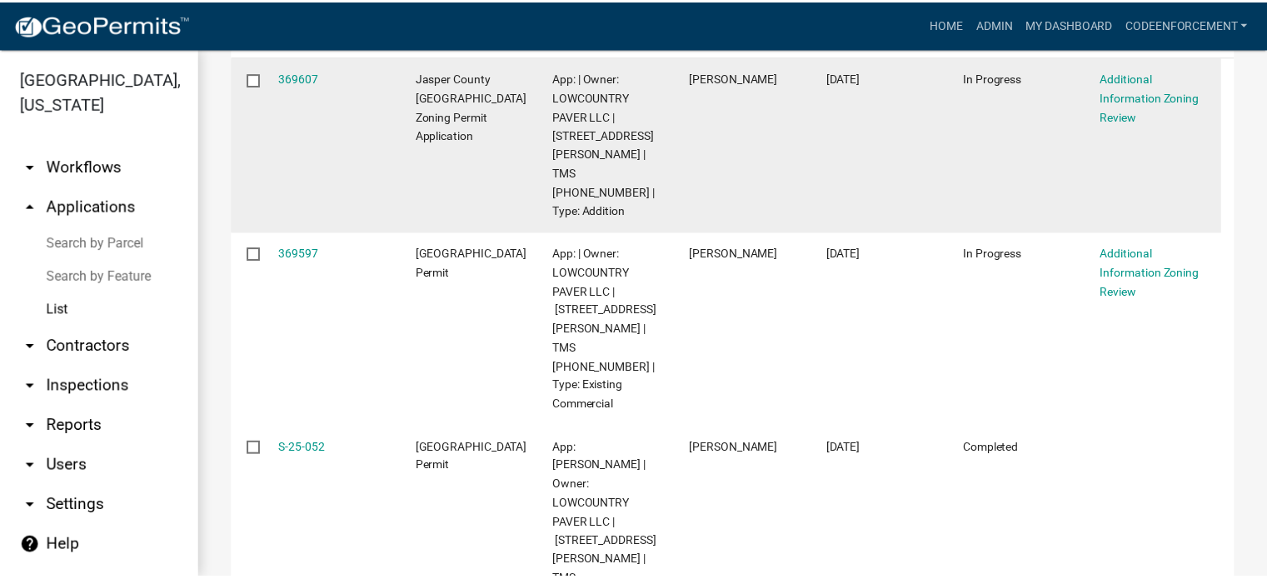
scroll to position [320, 0]
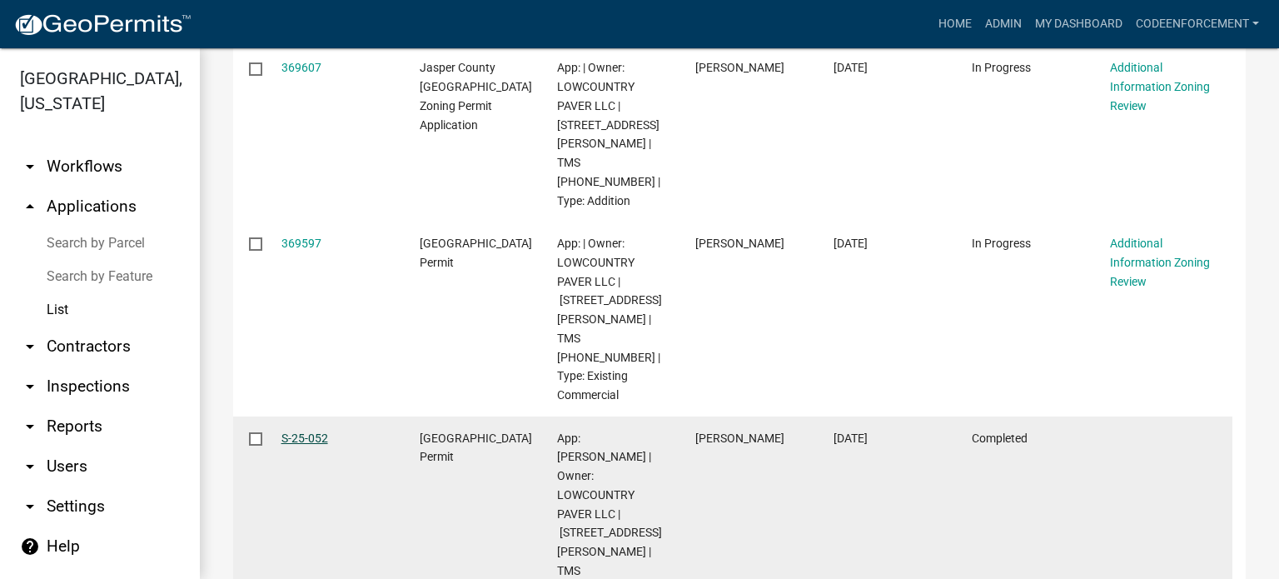
click at [310, 431] on link "S-25-052" at bounding box center [305, 437] width 47 height 13
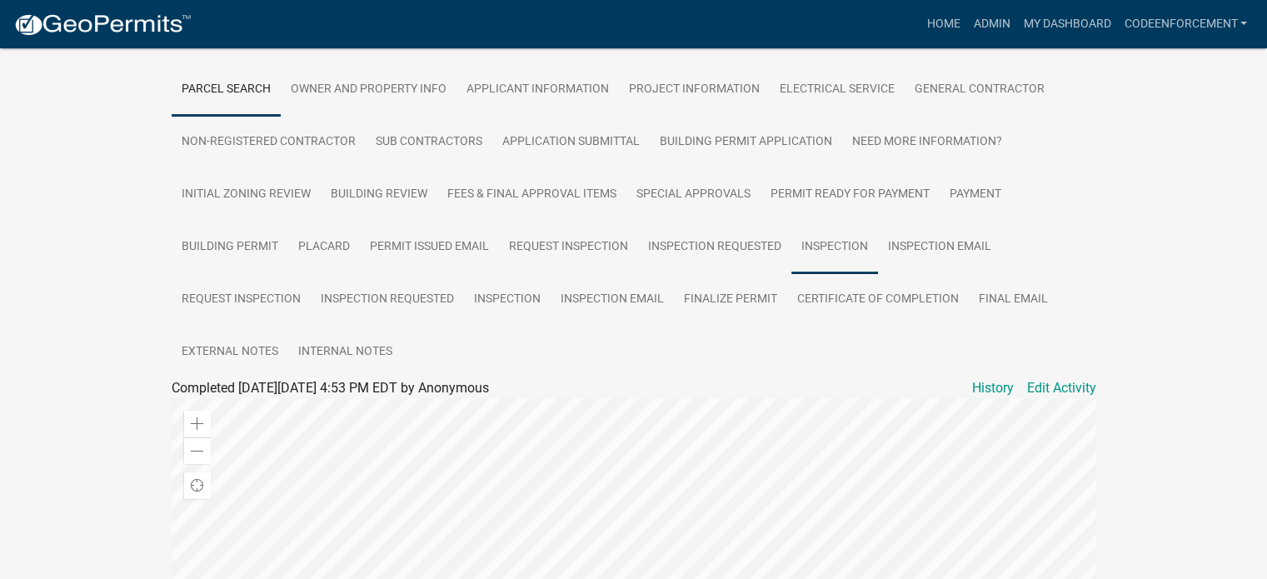
scroll to position [339, 0]
click at [833, 220] on link "Inspection" at bounding box center [834, 246] width 87 height 53
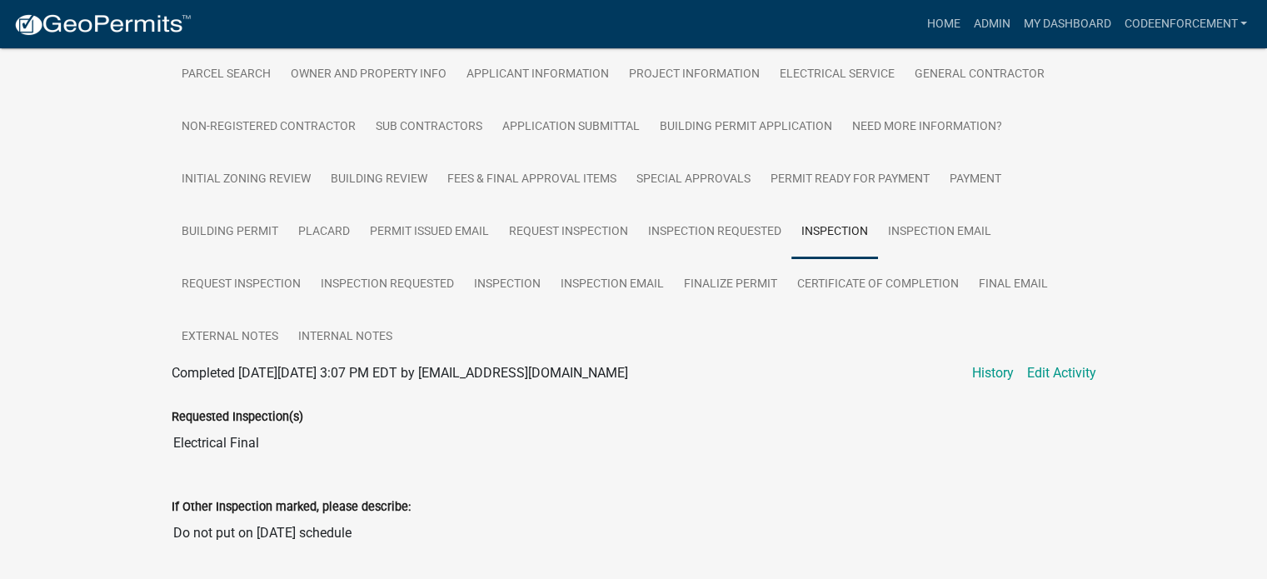
scroll to position [336, 0]
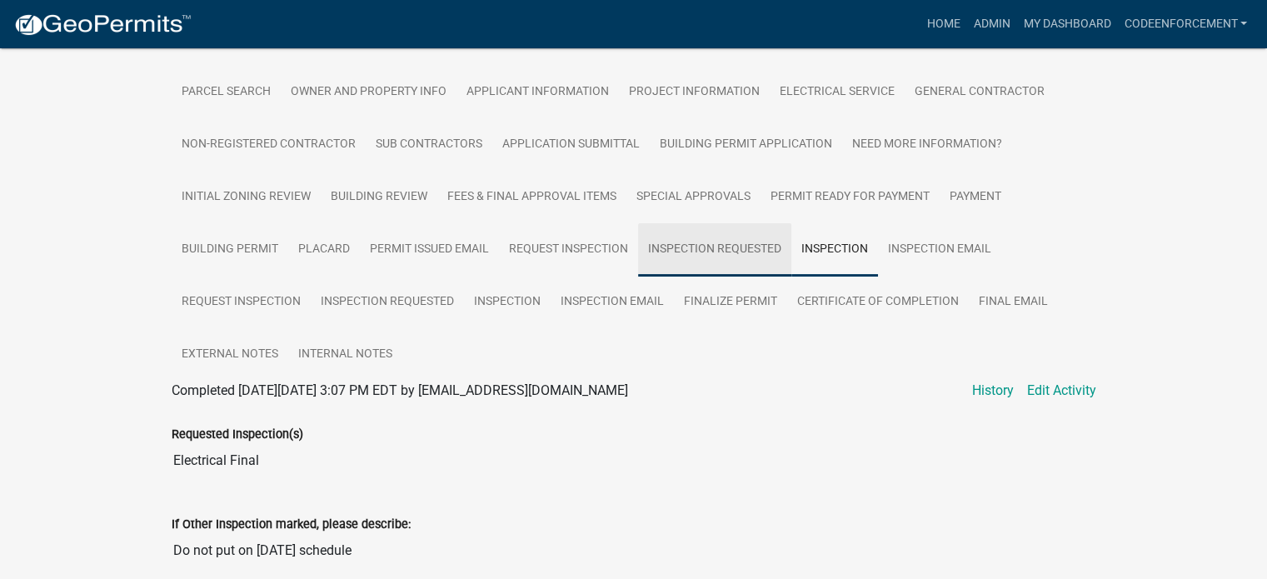
click at [695, 241] on link "Inspection Requested" at bounding box center [714, 249] width 153 height 53
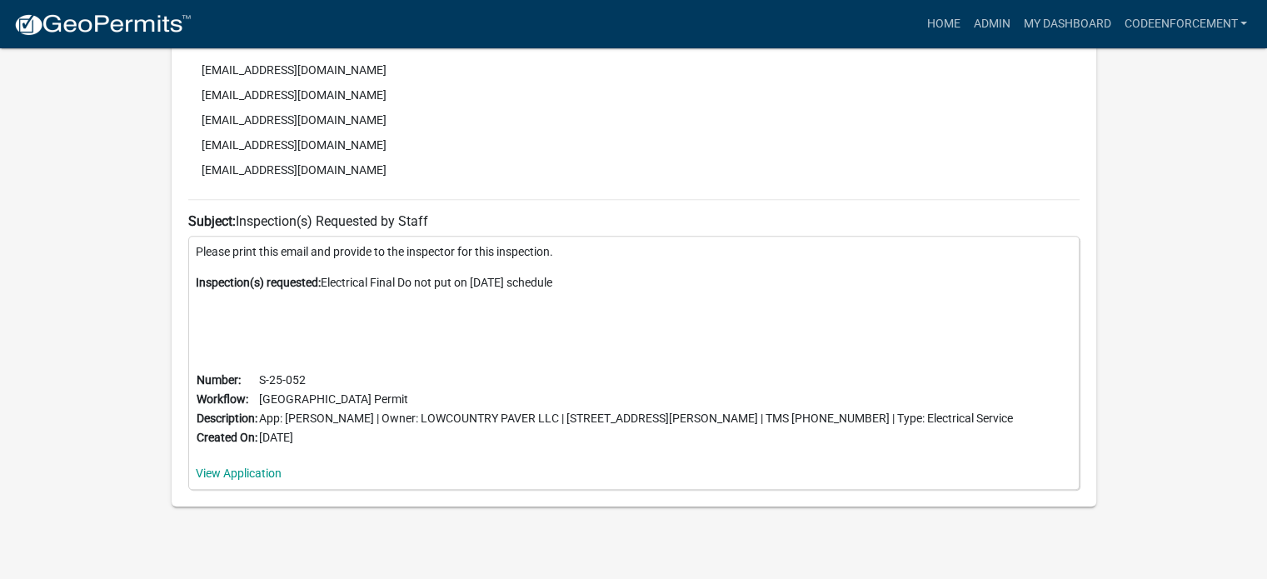
scroll to position [933, 0]
click at [250, 467] on link "View Application" at bounding box center [239, 473] width 86 height 13
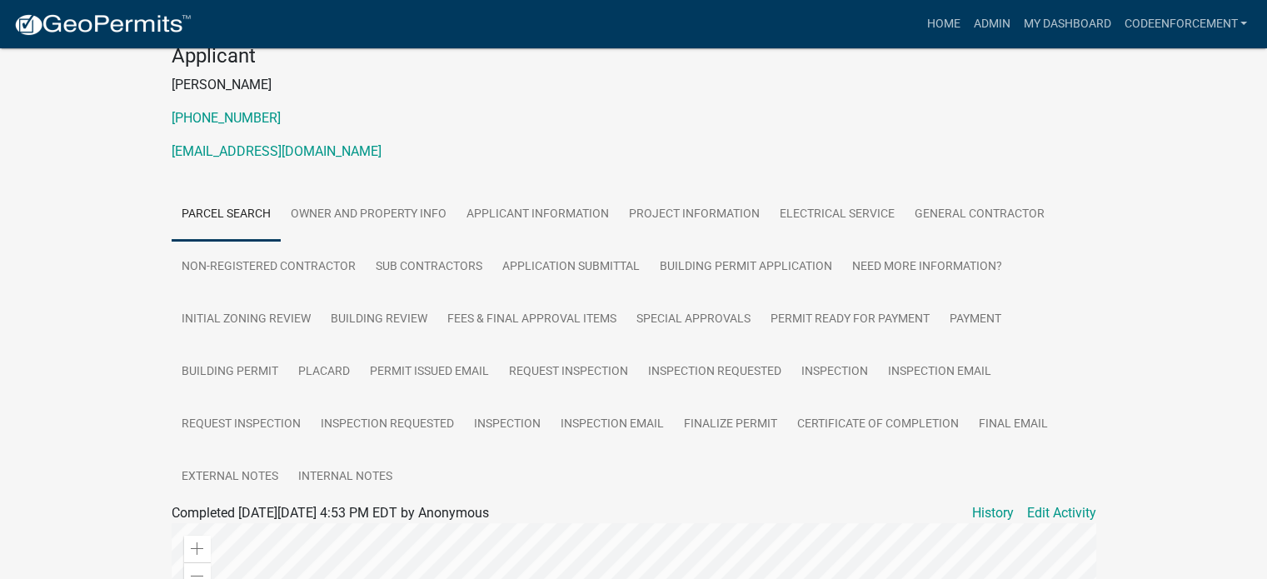
scroll to position [213, 0]
click at [710, 358] on link "Inspection Requested" at bounding box center [714, 372] width 153 height 53
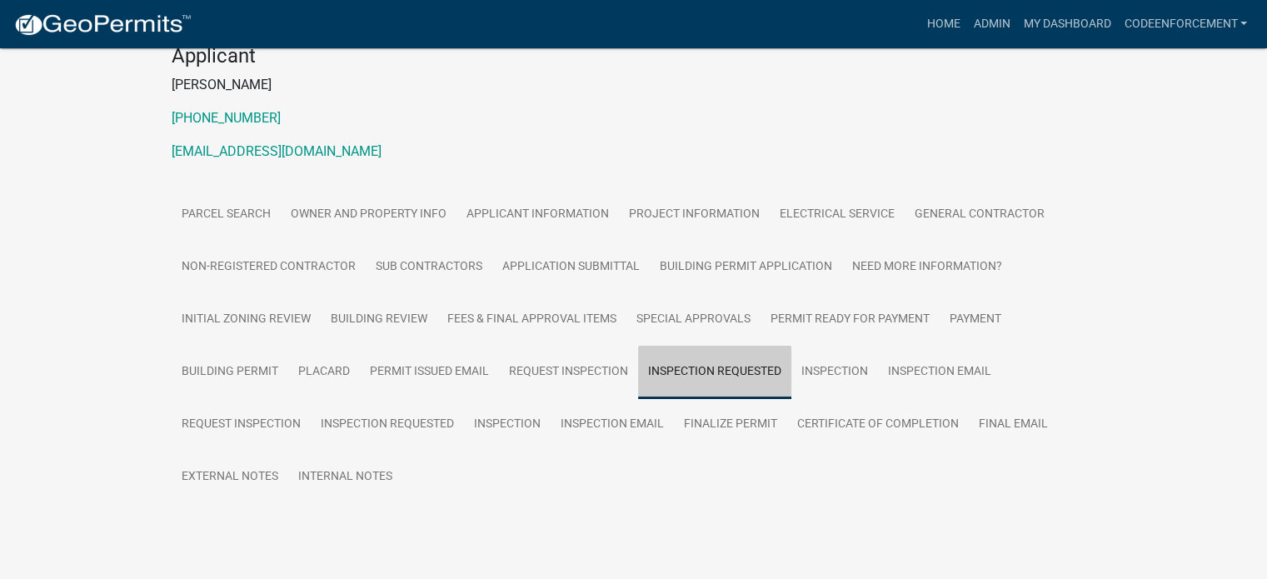
click at [710, 358] on link "Inspection Requested" at bounding box center [714, 372] width 153 height 53
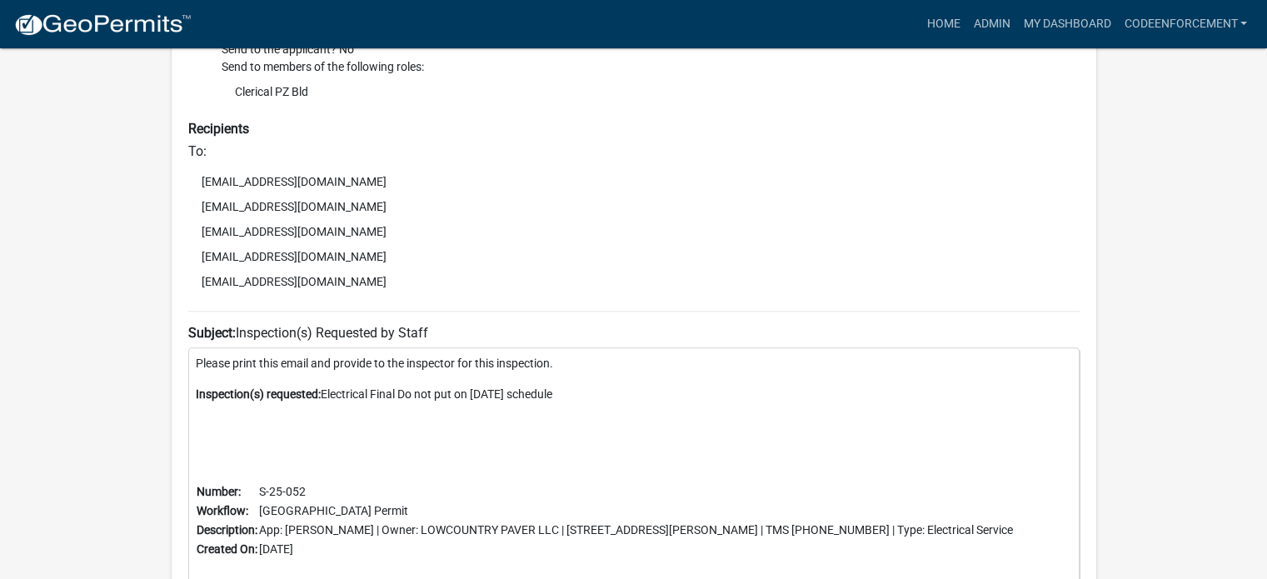
scroll to position [934, 0]
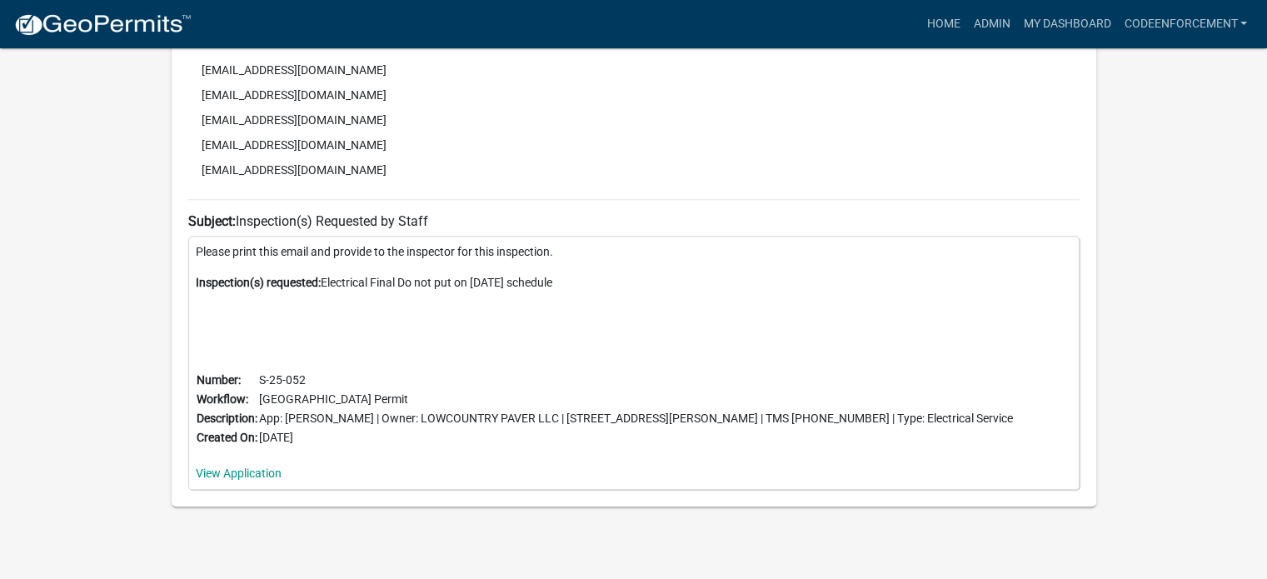
click at [242, 447] on div "Please print this email and provide to the inspector for this inspection. Inspe…" at bounding box center [633, 363] width 891 height 254
click at [241, 466] on link "View Application" at bounding box center [239, 472] width 86 height 13
